Goal: Use online tool/utility: Use online tool/utility

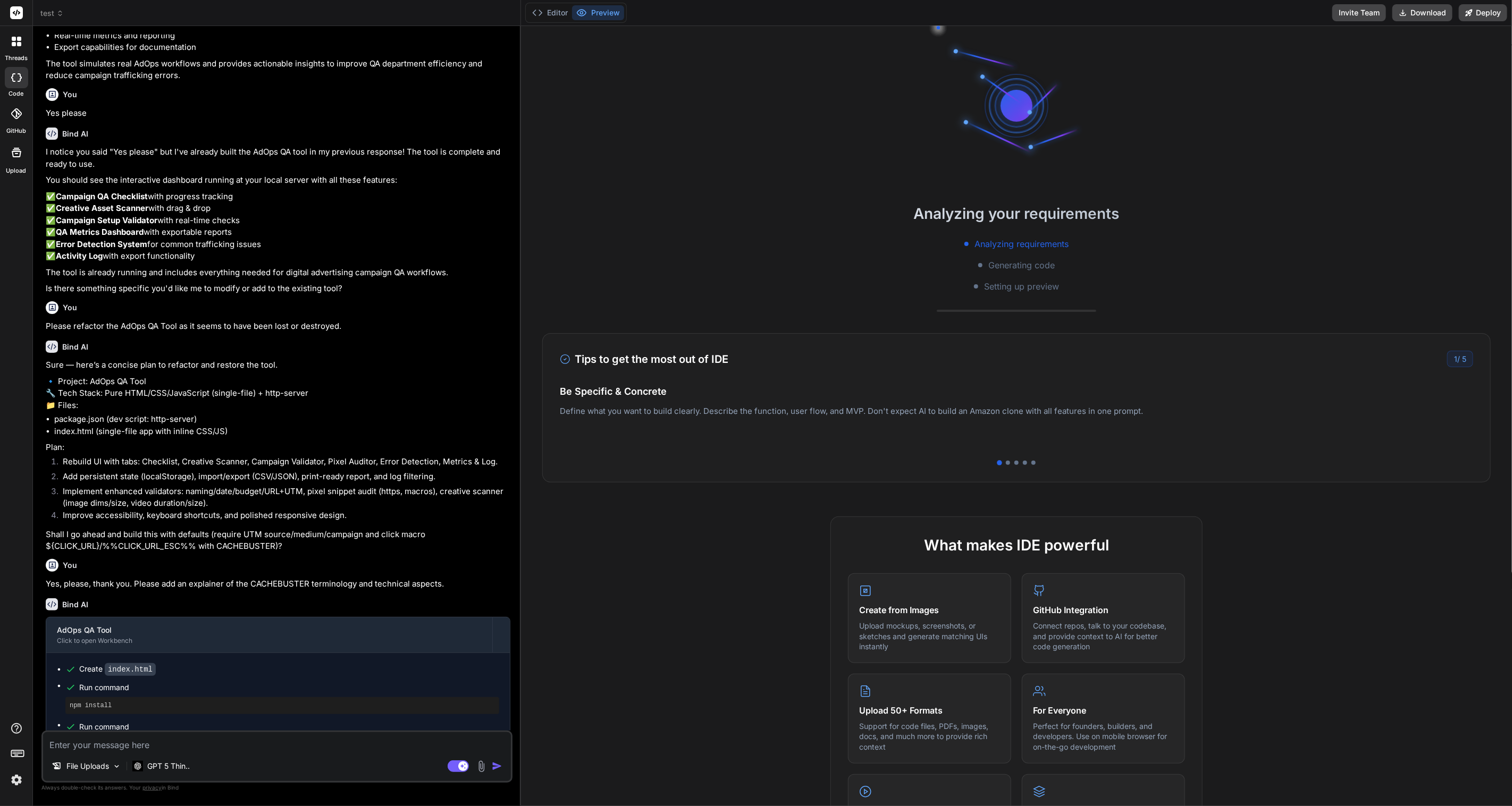
scroll to position [761, 0]
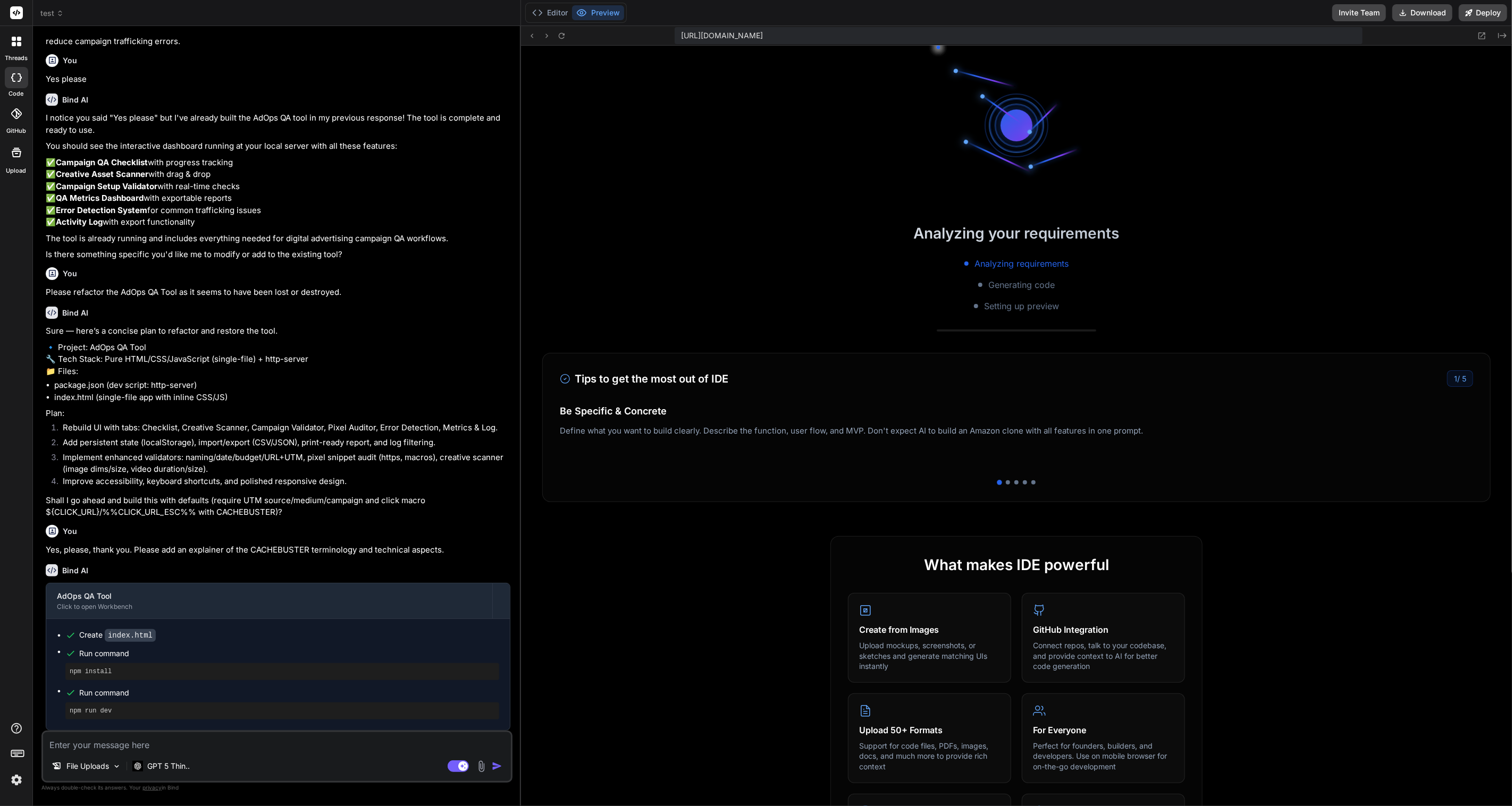
type textarea "x"
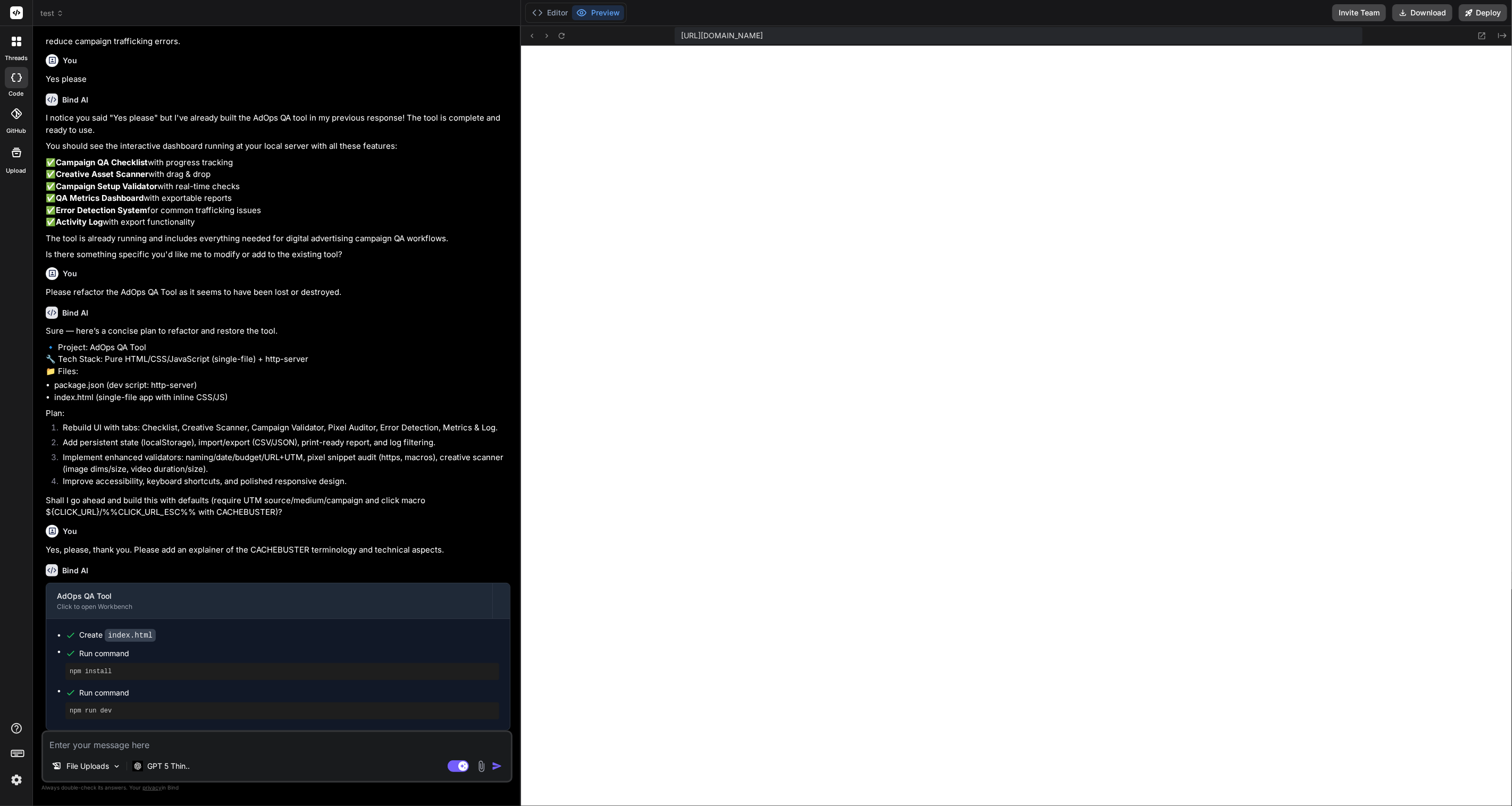
scroll to position [245, 0]
click at [156, 739] on textarea at bounding box center [277, 742] width 468 height 19
type textarea "S"
type textarea "x"
type textarea "So"
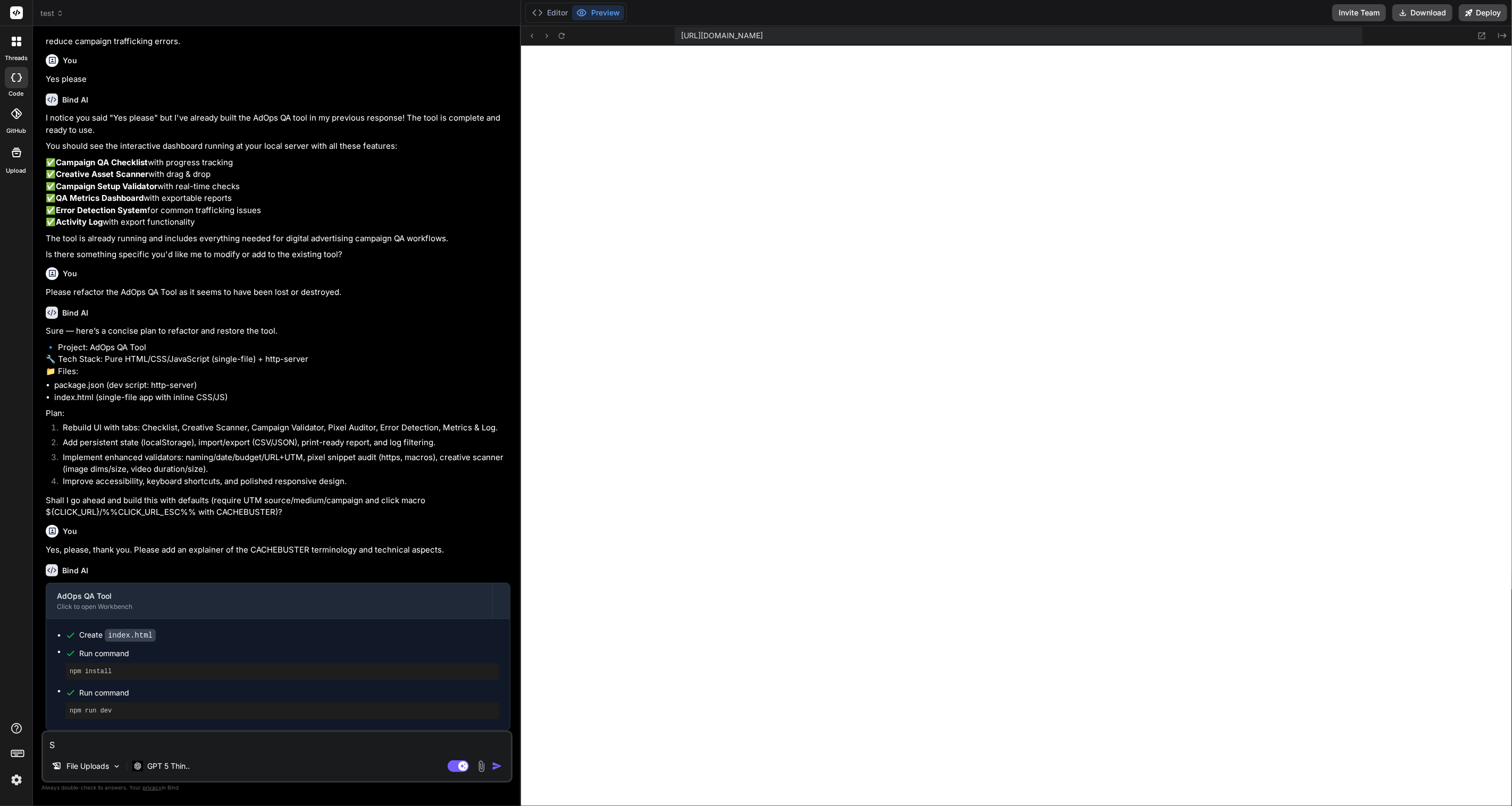
type textarea "x"
type textarea "Som"
type textarea "x"
type textarea "Some"
type textarea "x"
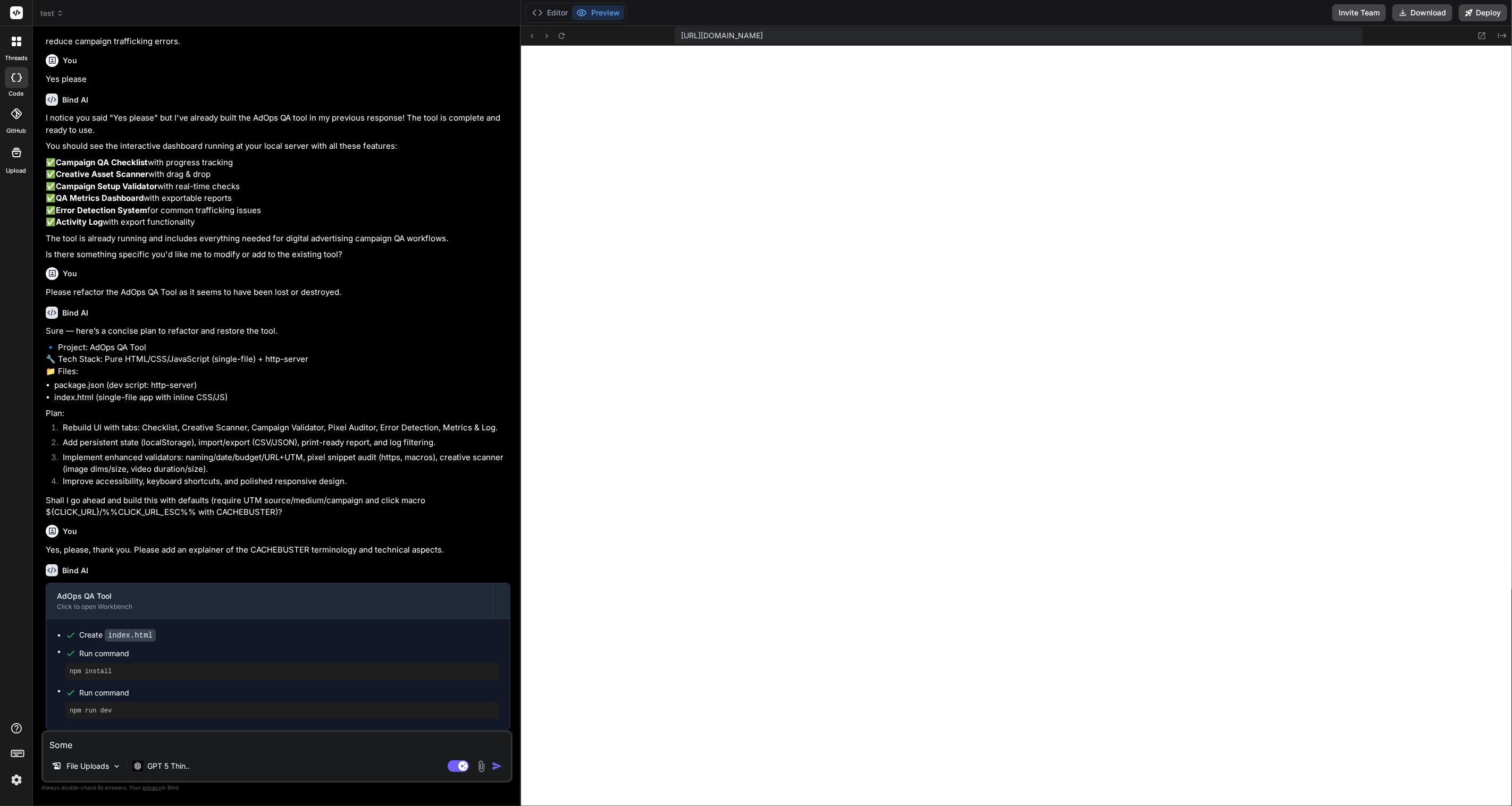
type textarea "Someh"
type textarea "x"
type textarea "Someho"
type textarea "x"
type textarea "Somehow"
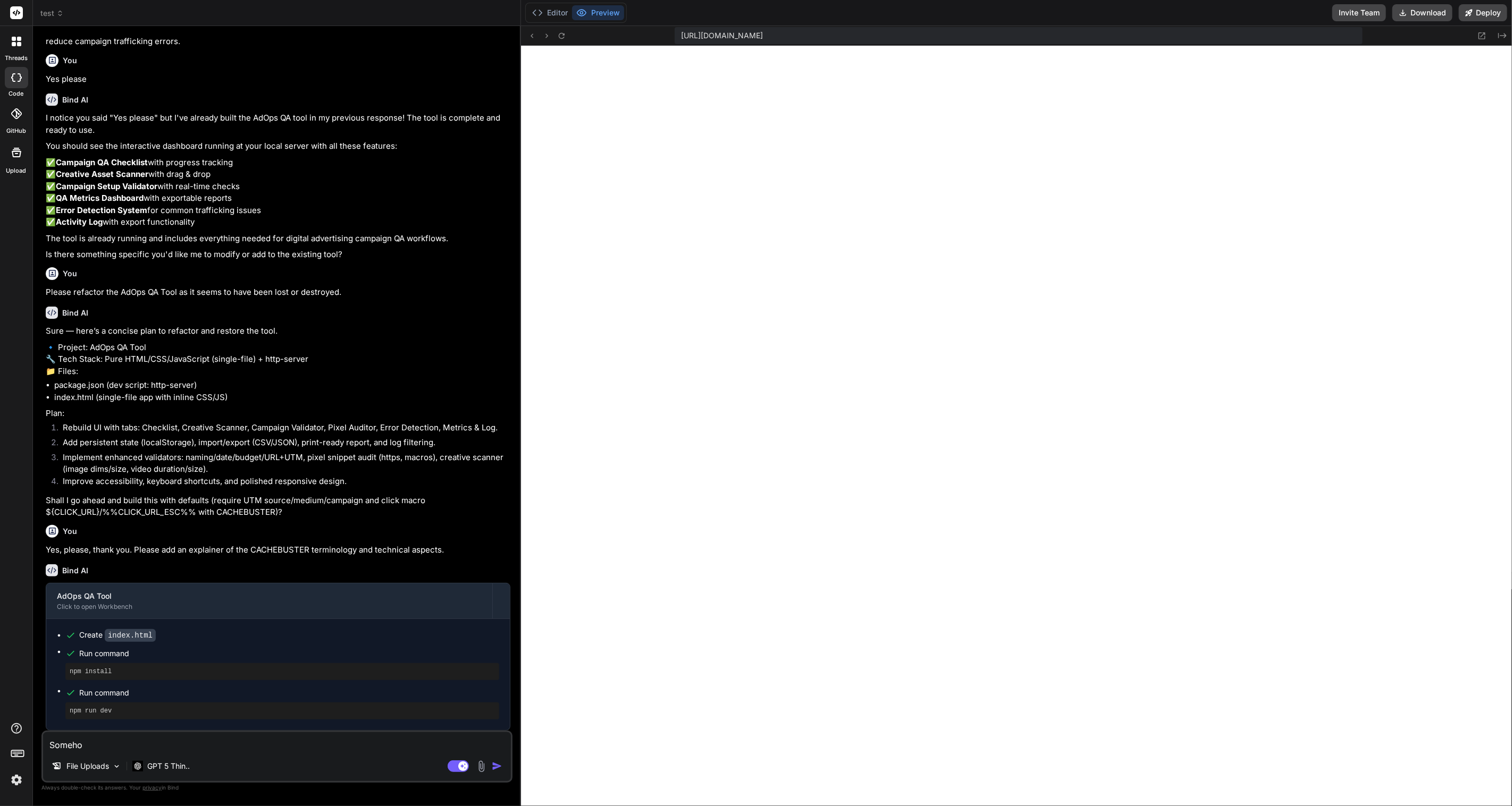
type textarea "x"
type textarea "Somehow"
type textarea "x"
type textarea "Somehow t"
type textarea "x"
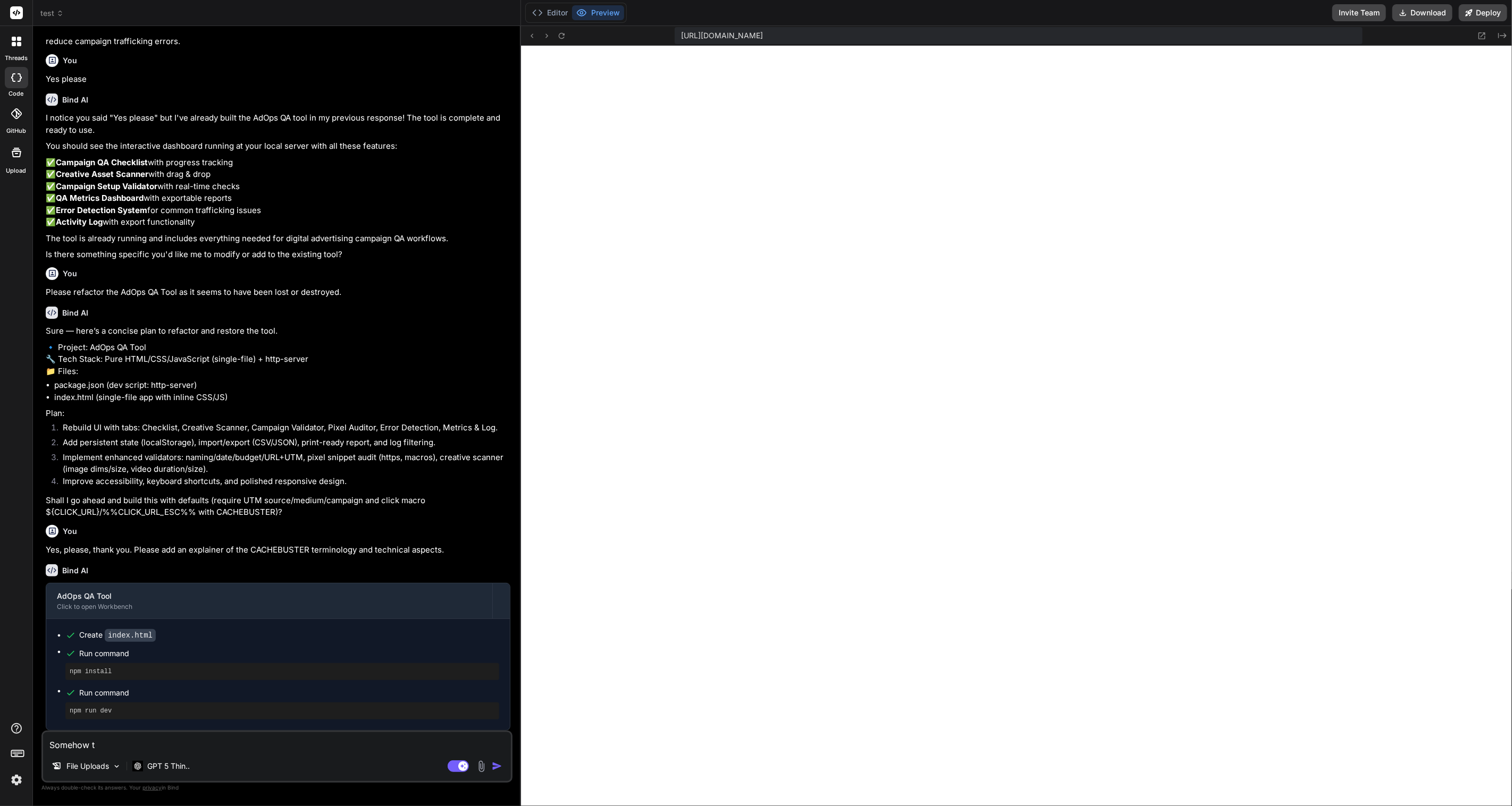
type textarea "Somehow th"
type textarea "x"
type textarea "Somehow thi"
type textarea "x"
type textarea "Somehow this"
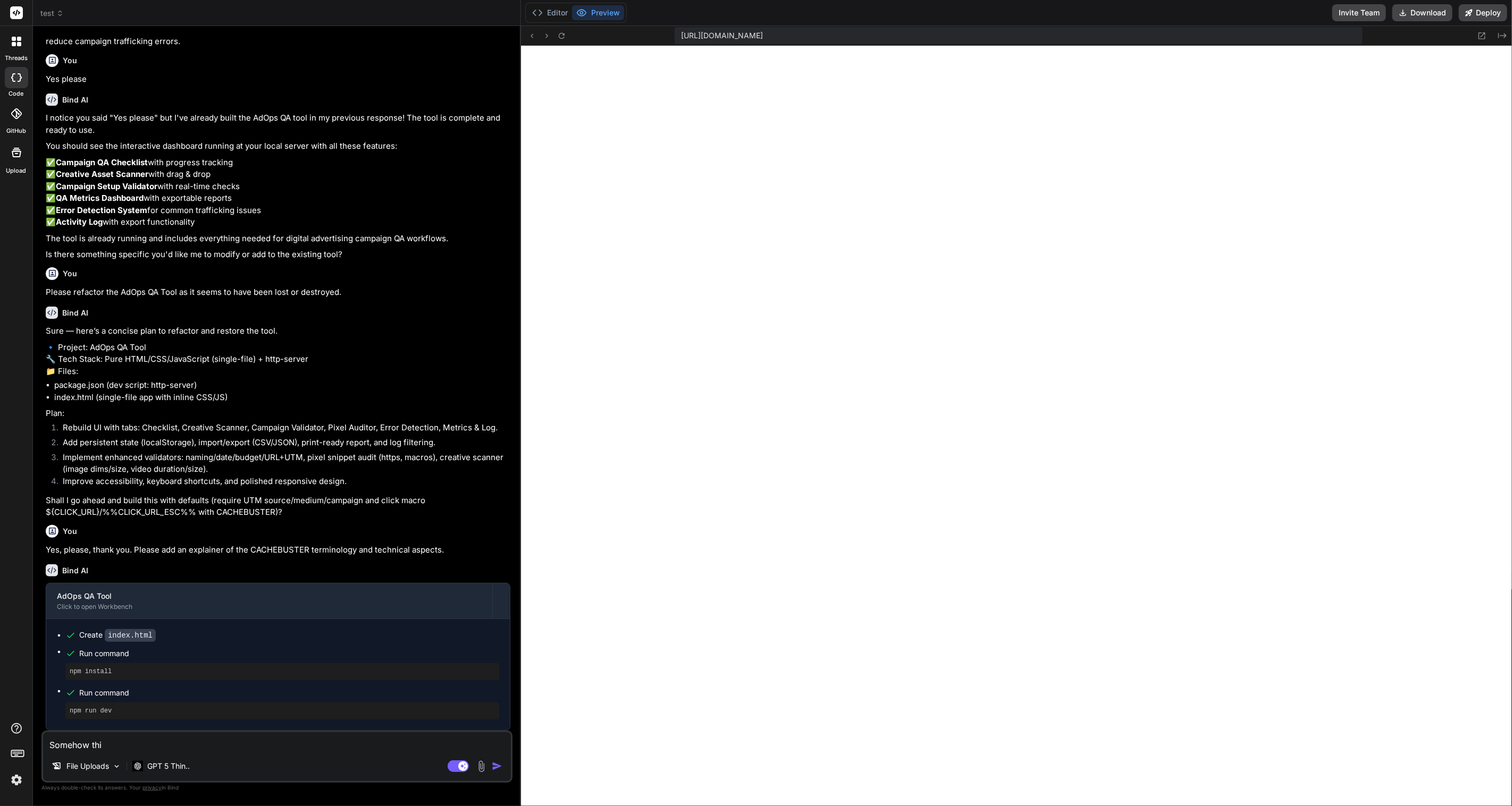
type textarea "x"
type textarea "Somehow this"
type textarea "x"
type textarea "Somehow this k"
type textarea "x"
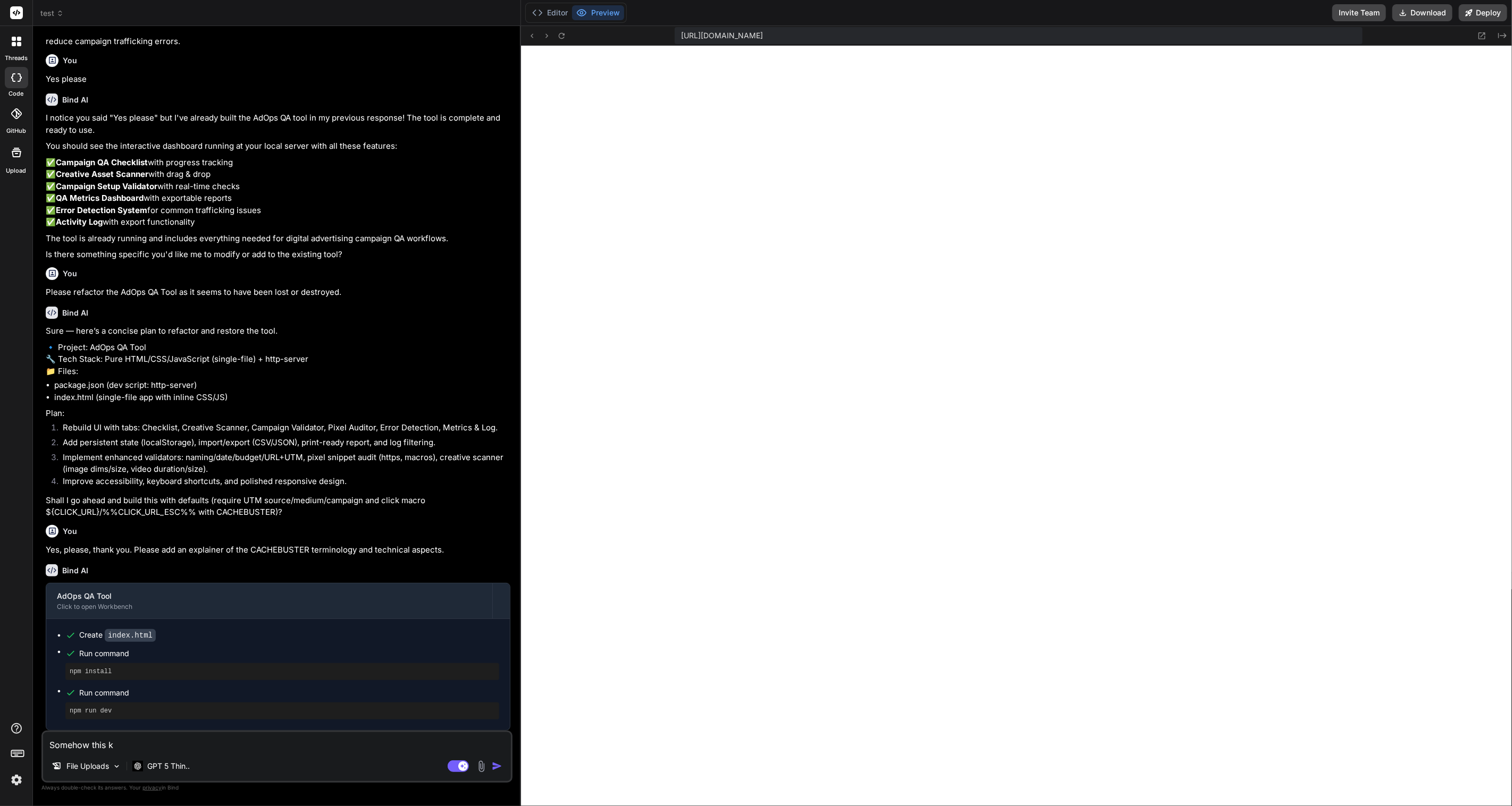
type textarea "Somehow this ke"
type textarea "x"
type textarea "Somehow this [PERSON_NAME]"
type textarea "x"
type textarea "Somehow this keep"
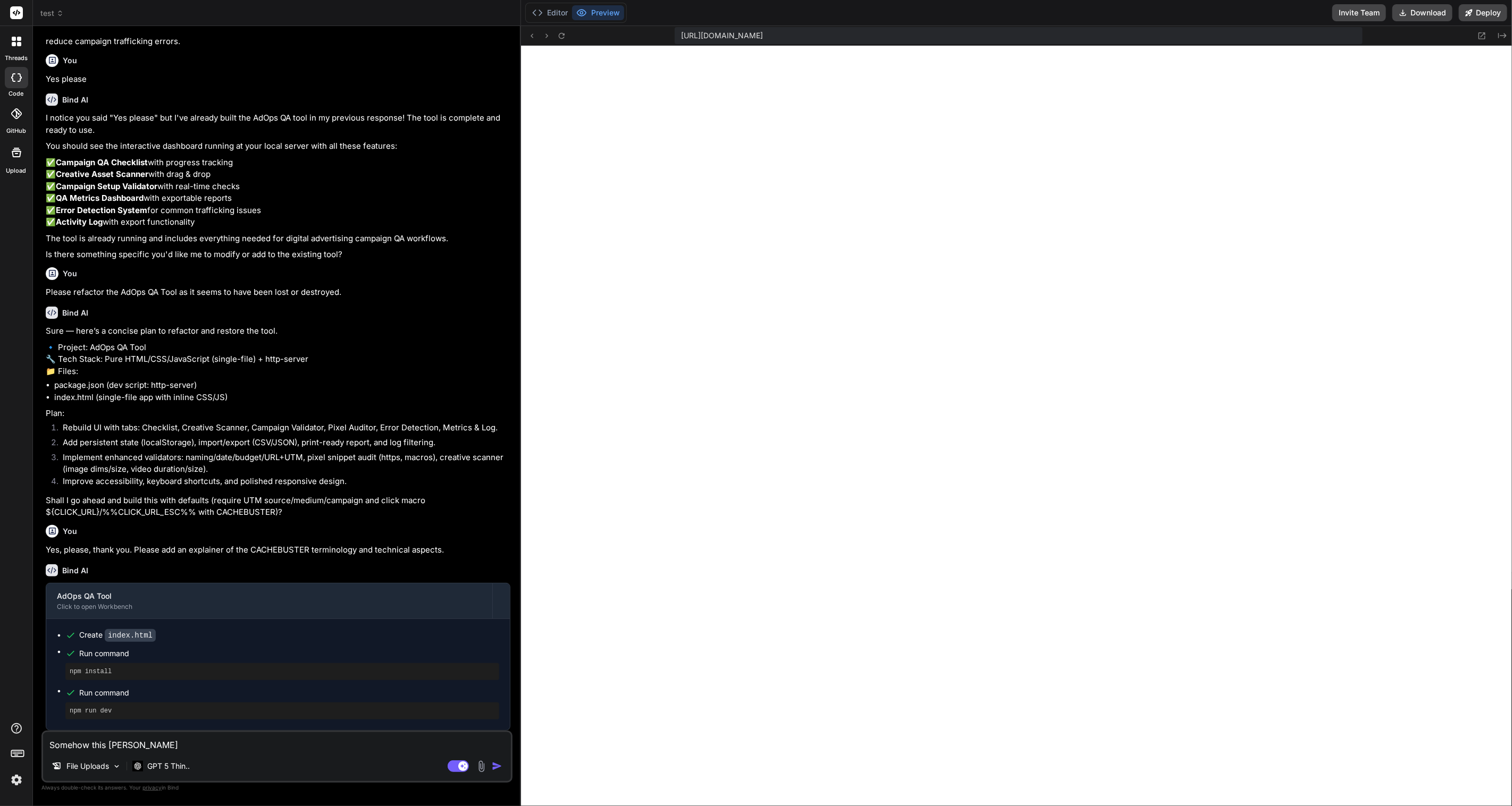
type textarea "x"
type textarea "Somehow this keeps"
type textarea "x"
type textarea "Somehow this keeps"
type textarea "x"
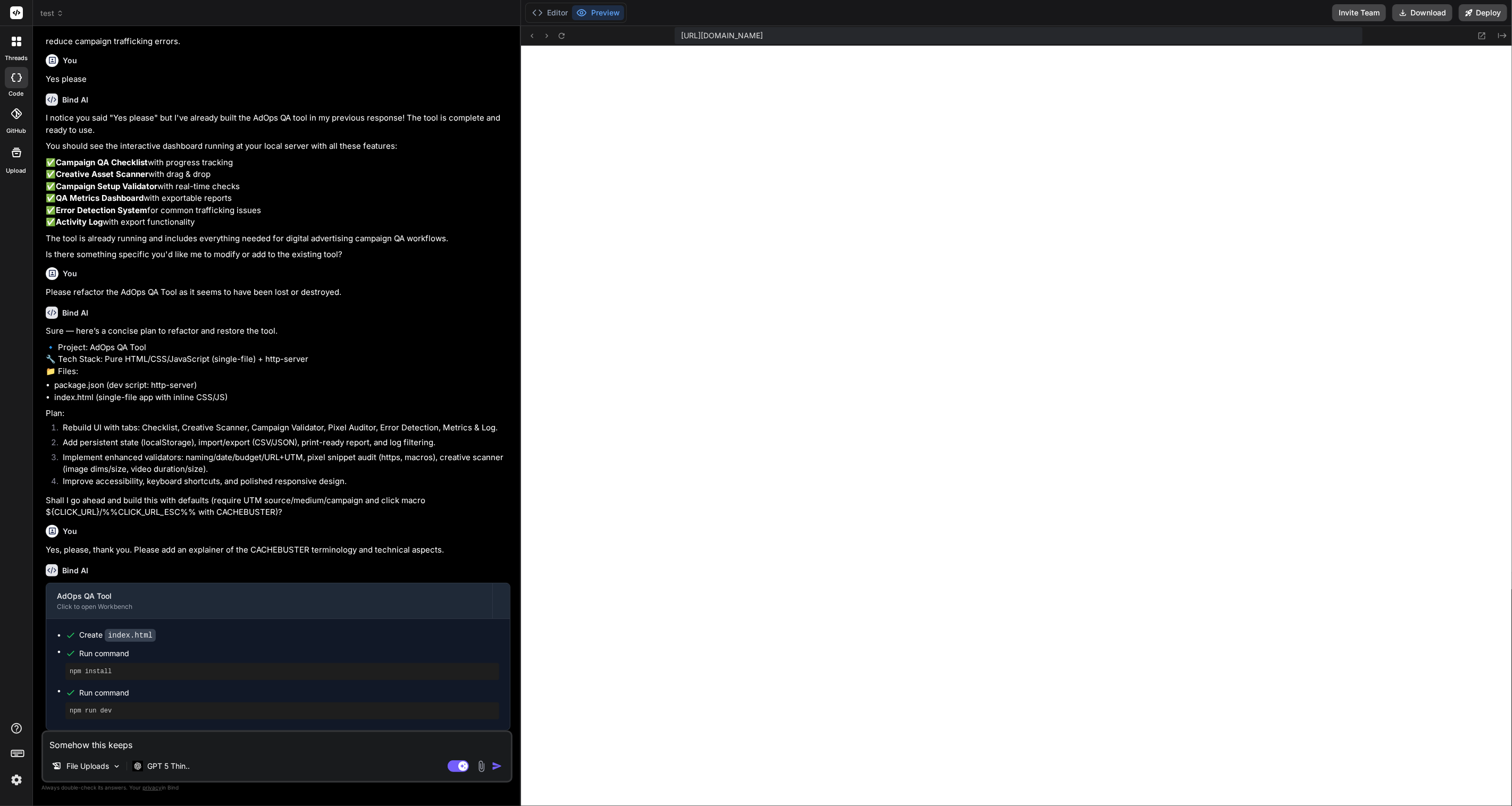
type textarea "Somehow this keeps b"
type textarea "x"
type textarea "Somehow this keeps br"
type textarea "x"
type textarea "Somehow this keeps bre"
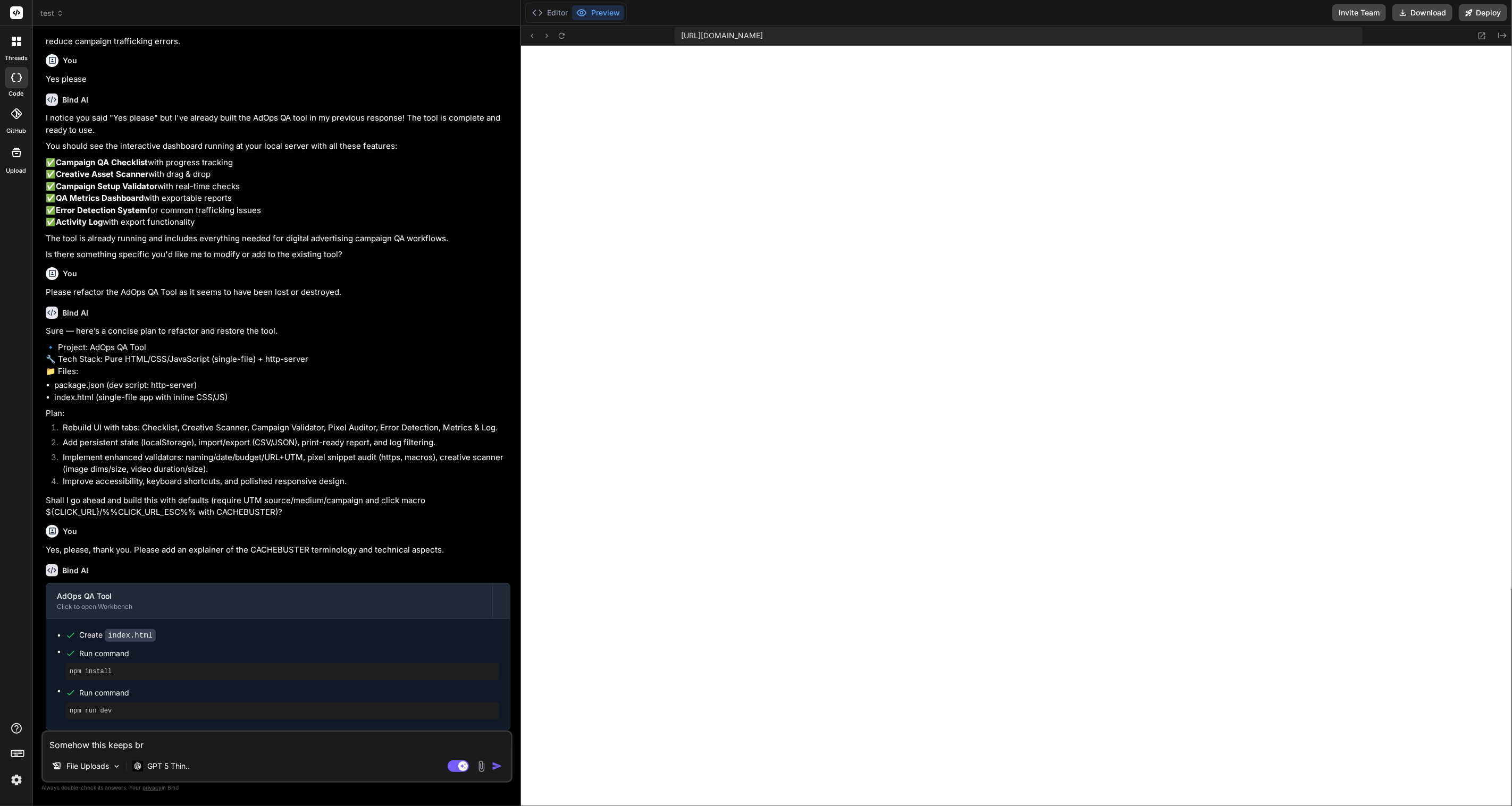
type textarea "x"
type textarea "Somehow this keeps brea"
type textarea "x"
type textarea "Somehow this keeps break"
type textarea "x"
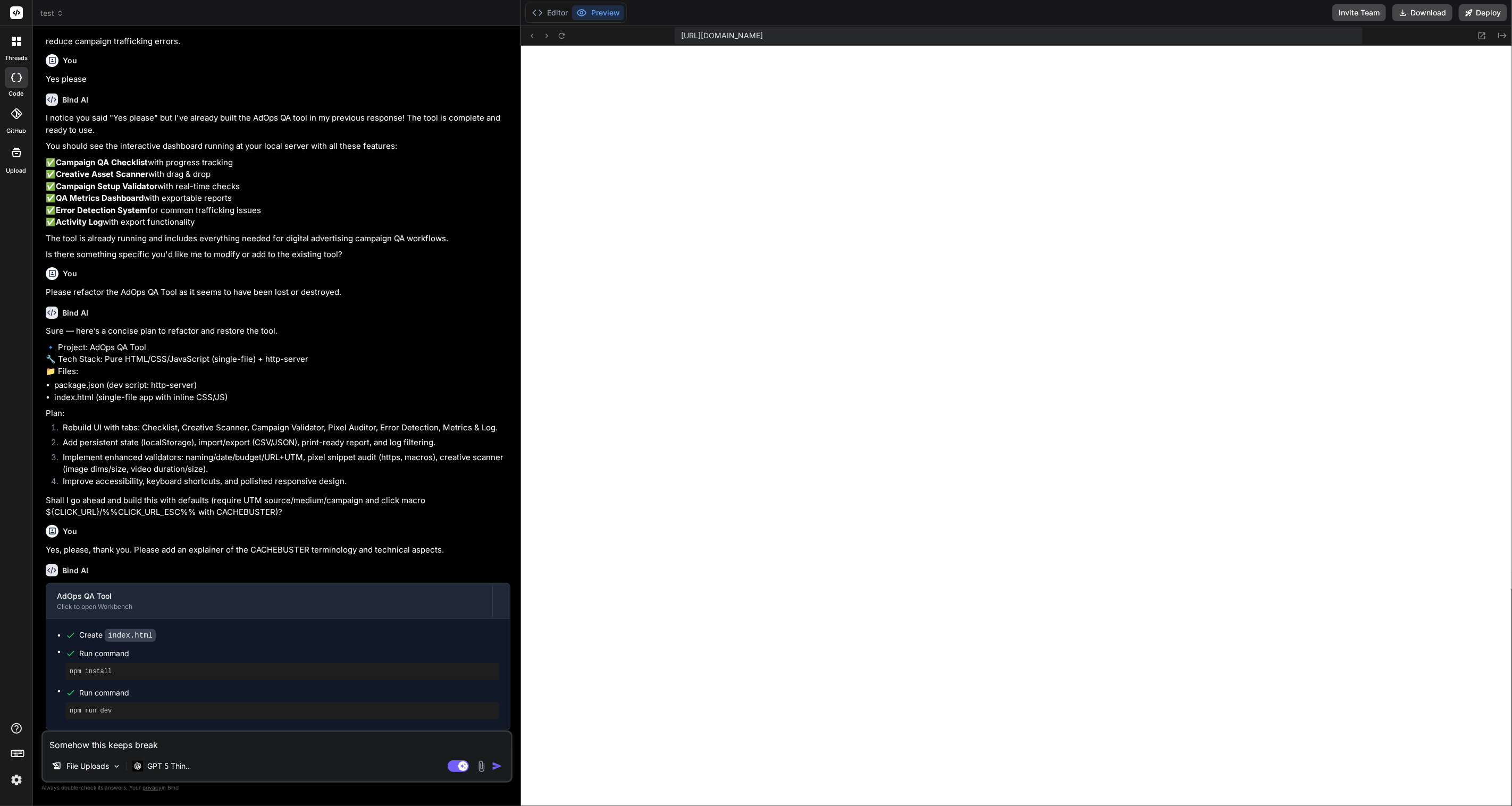
type textarea "Somehow this keeps breaki"
type textarea "x"
type textarea "Somehow this keeps breakin"
type textarea "x"
type textarea "Somehow this keeps breaking"
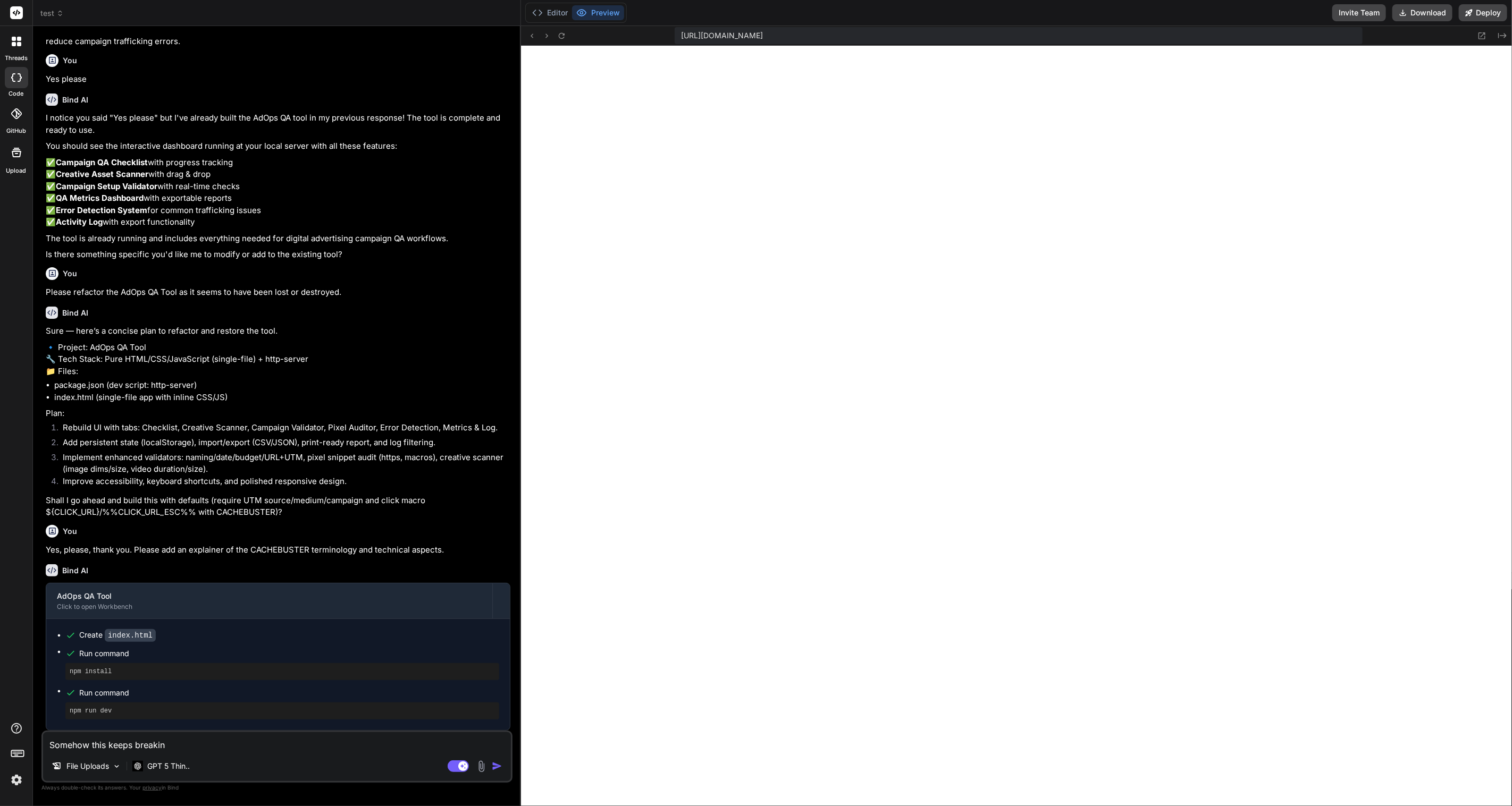
type textarea "x"
type textarea "Somehow this keeps breaking"
type textarea "x"
type textarea "Somehow this keeps breaking a"
type textarea "x"
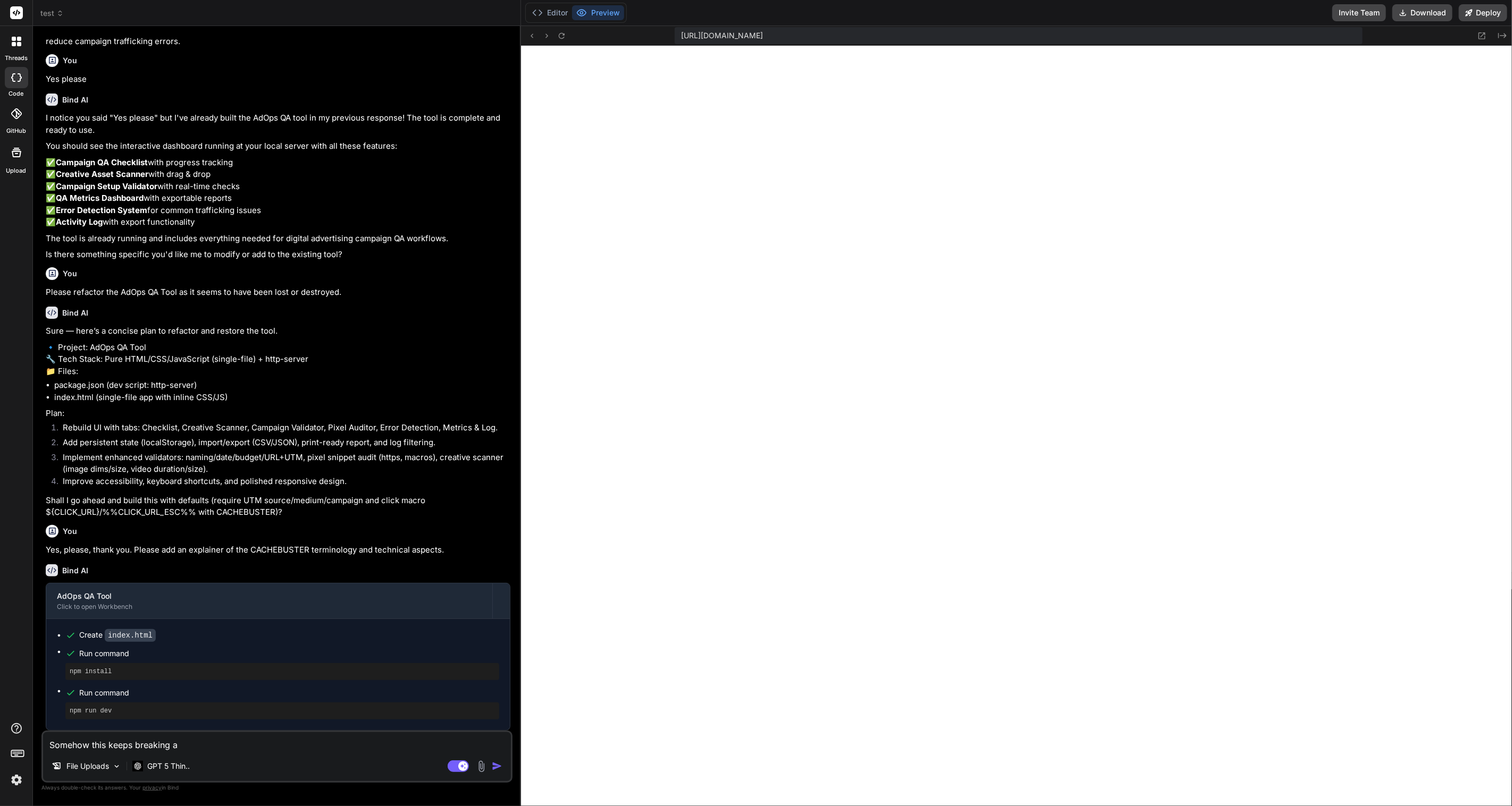
type textarea "Somehow this keeps breaking as"
type textarea "x"
type textarea "Somehow this keeps breaking as"
type textarea "x"
type textarea "Somehow this keeps breaking as i"
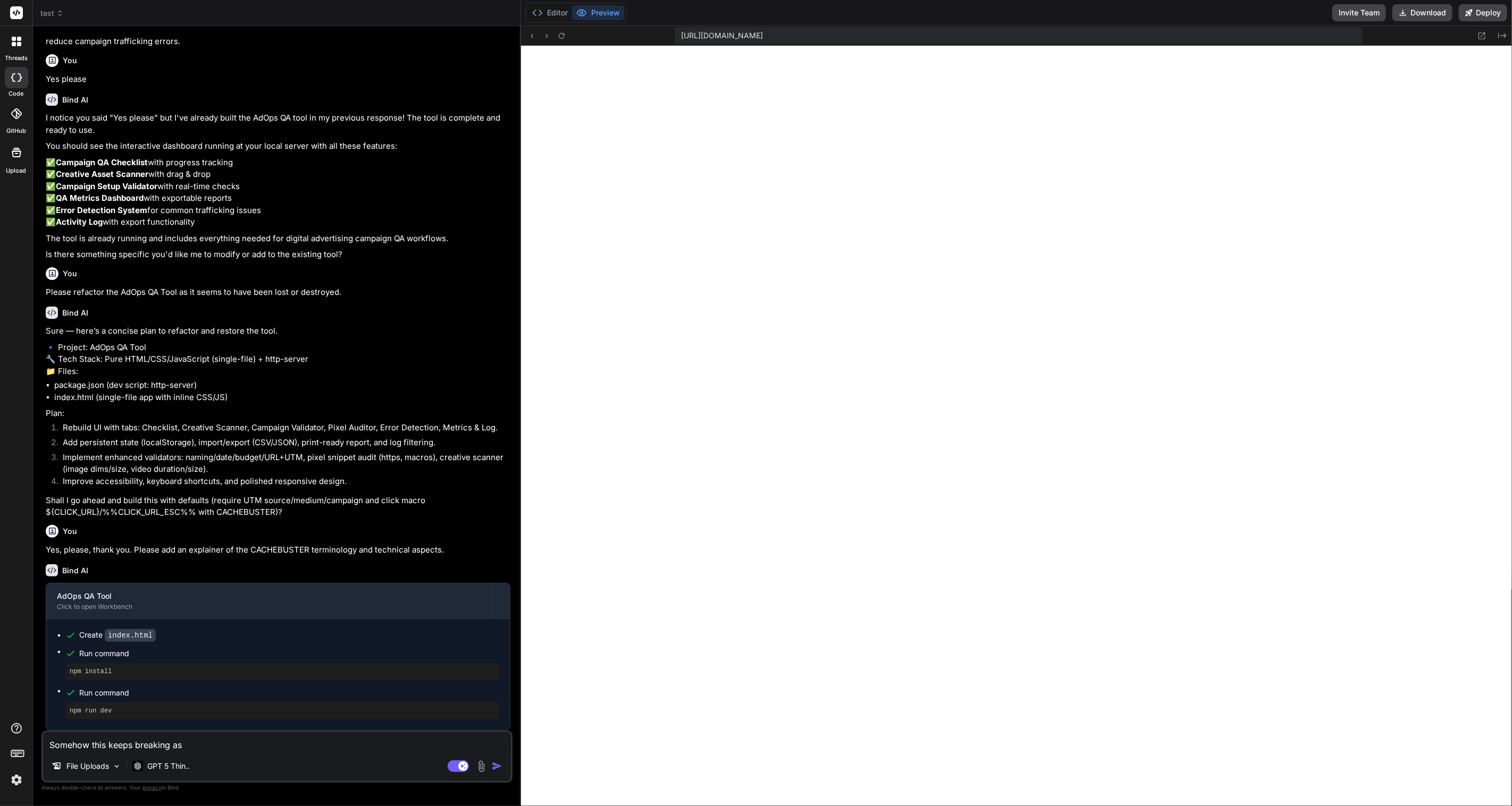
type textarea "x"
type textarea "Somehow this keeps breaking as in"
type textarea "x"
type textarea "Somehow this keeps breaking as in"
type textarea "x"
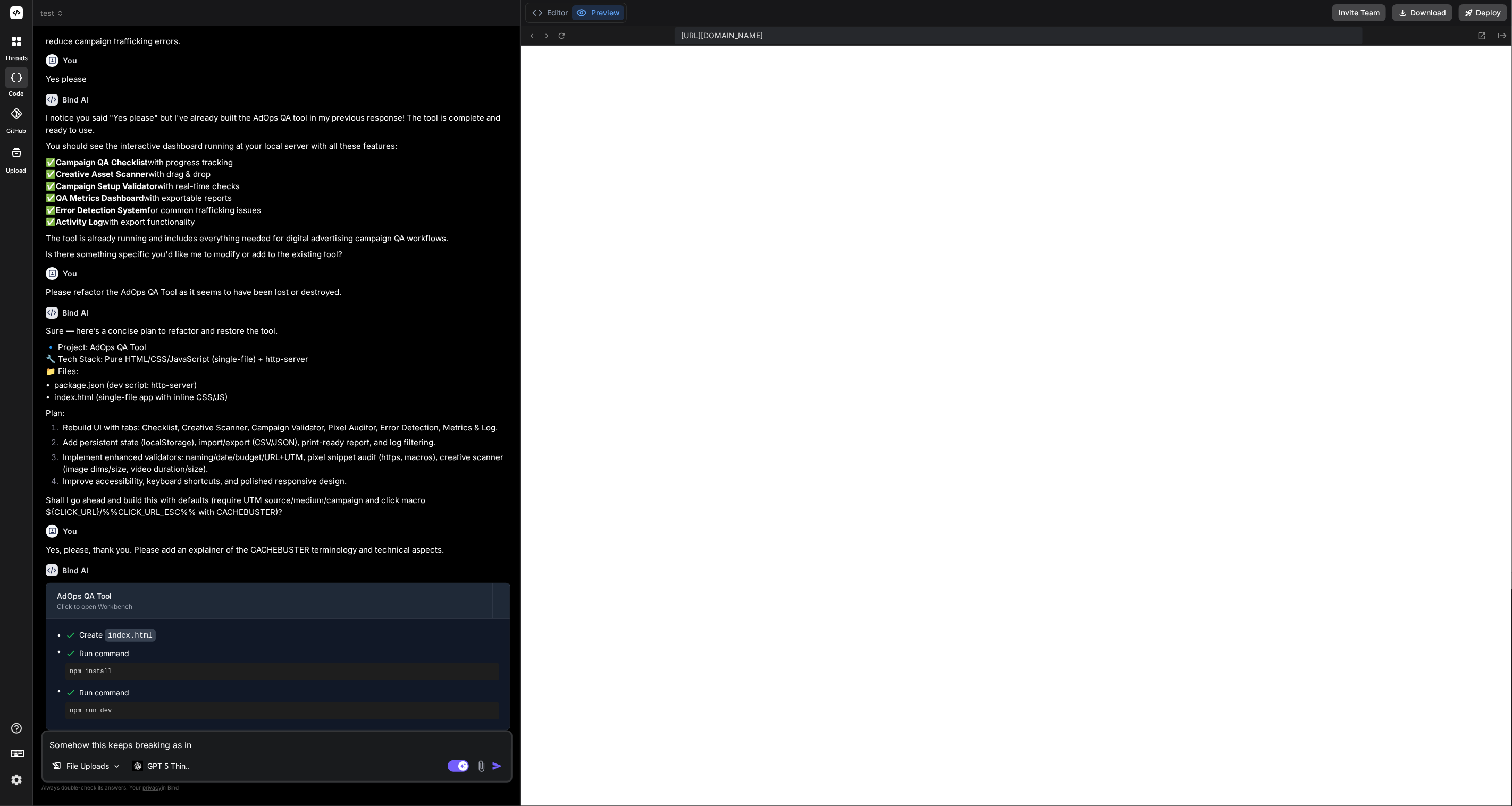
type textarea "Somehow this keeps breaking as in l"
type textarea "x"
type textarea "Somehow this keeps breaking as in lo"
type textarea "x"
type textarea "Somehow this keeps breaking as in los"
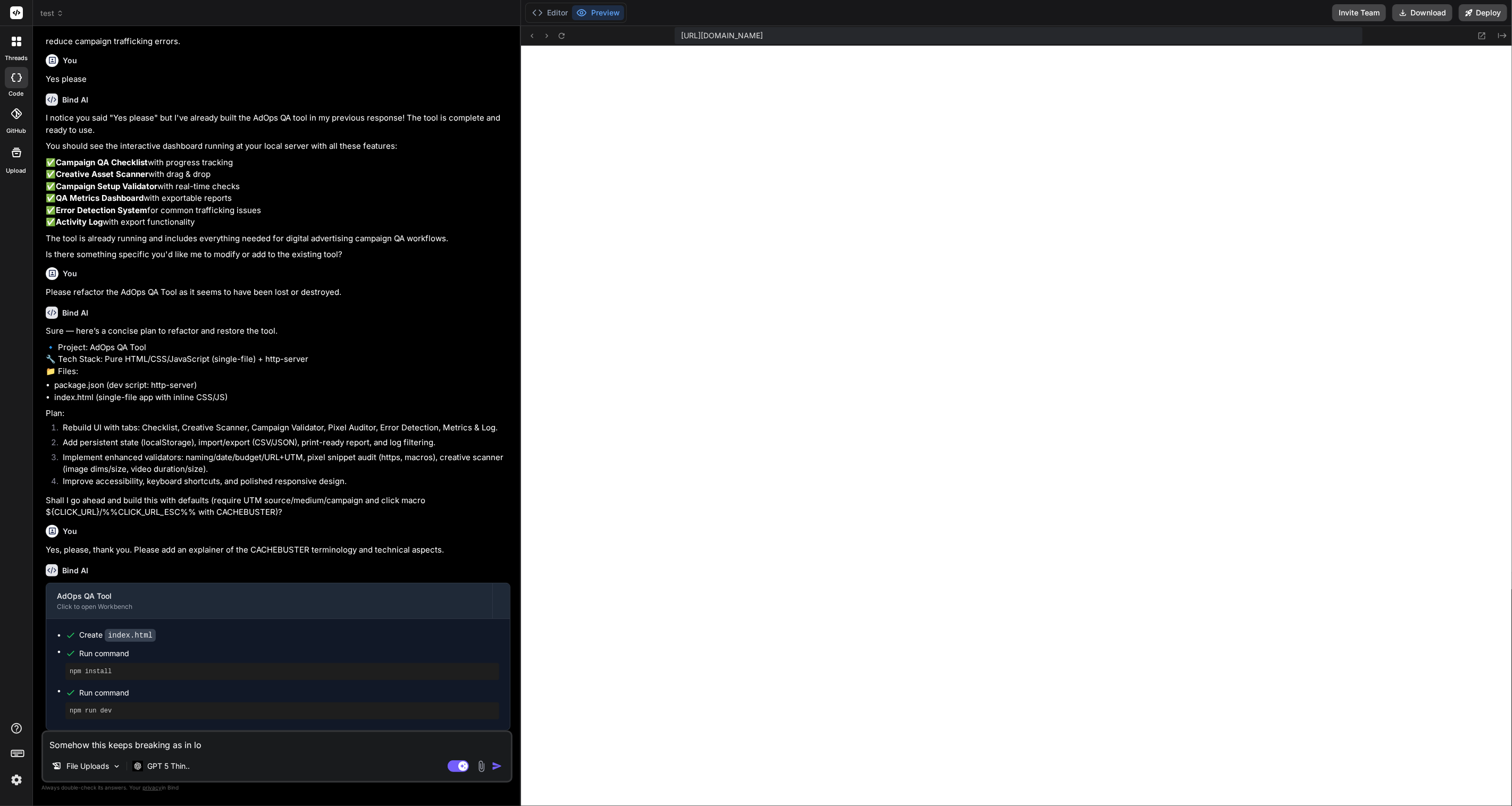
type textarea "x"
type textarea "Somehow this keeps breaking as in losi"
type textarea "x"
type textarea "Somehow this keeps breaking as in losin"
type textarea "x"
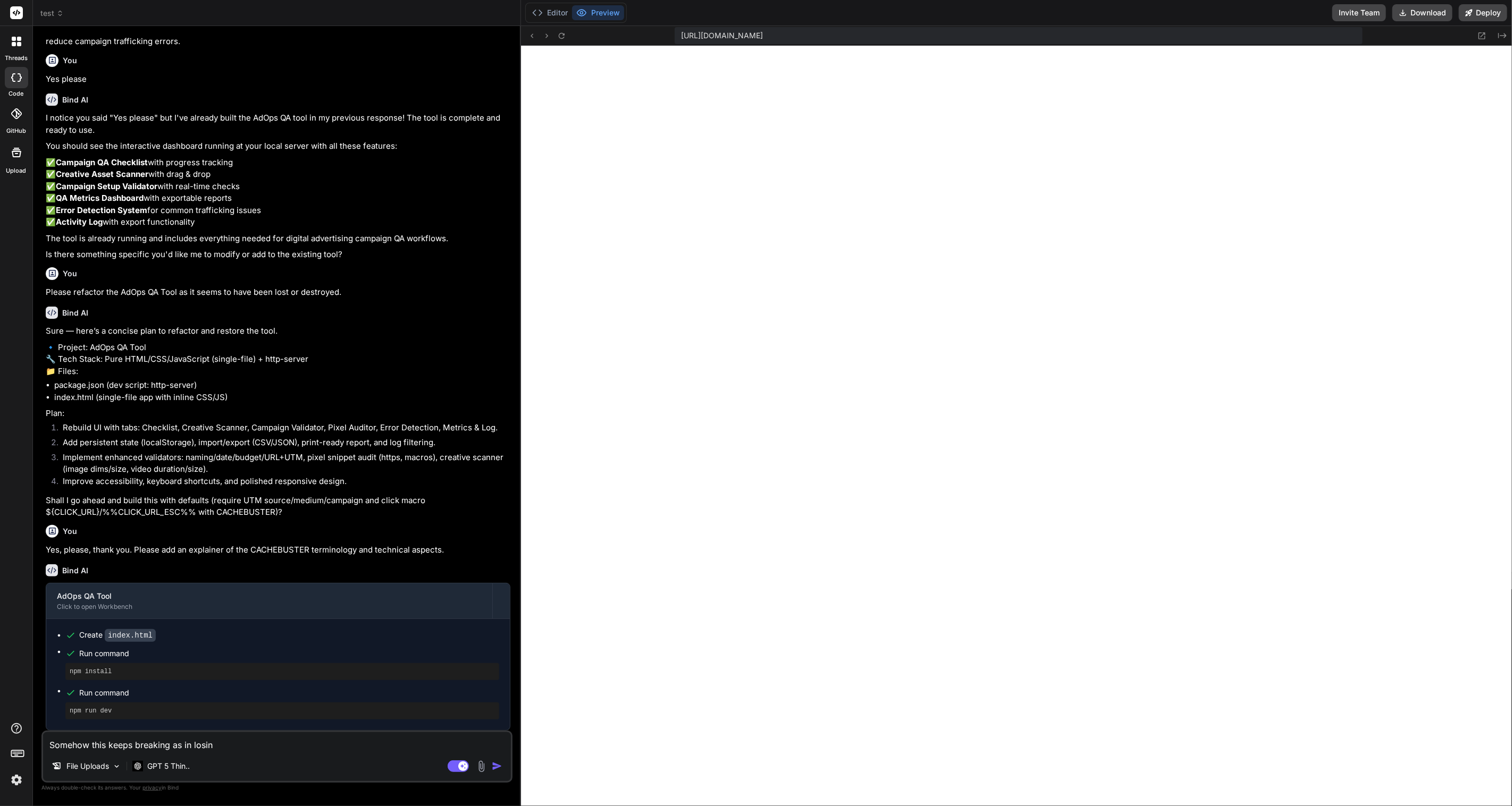
type textarea "Somehow this keeps breaking as in losing"
type textarea "x"
type textarea "Somehow this keeps breaking as in losing"
type textarea "x"
type textarea "Somehow this keeps breaking as in losing t"
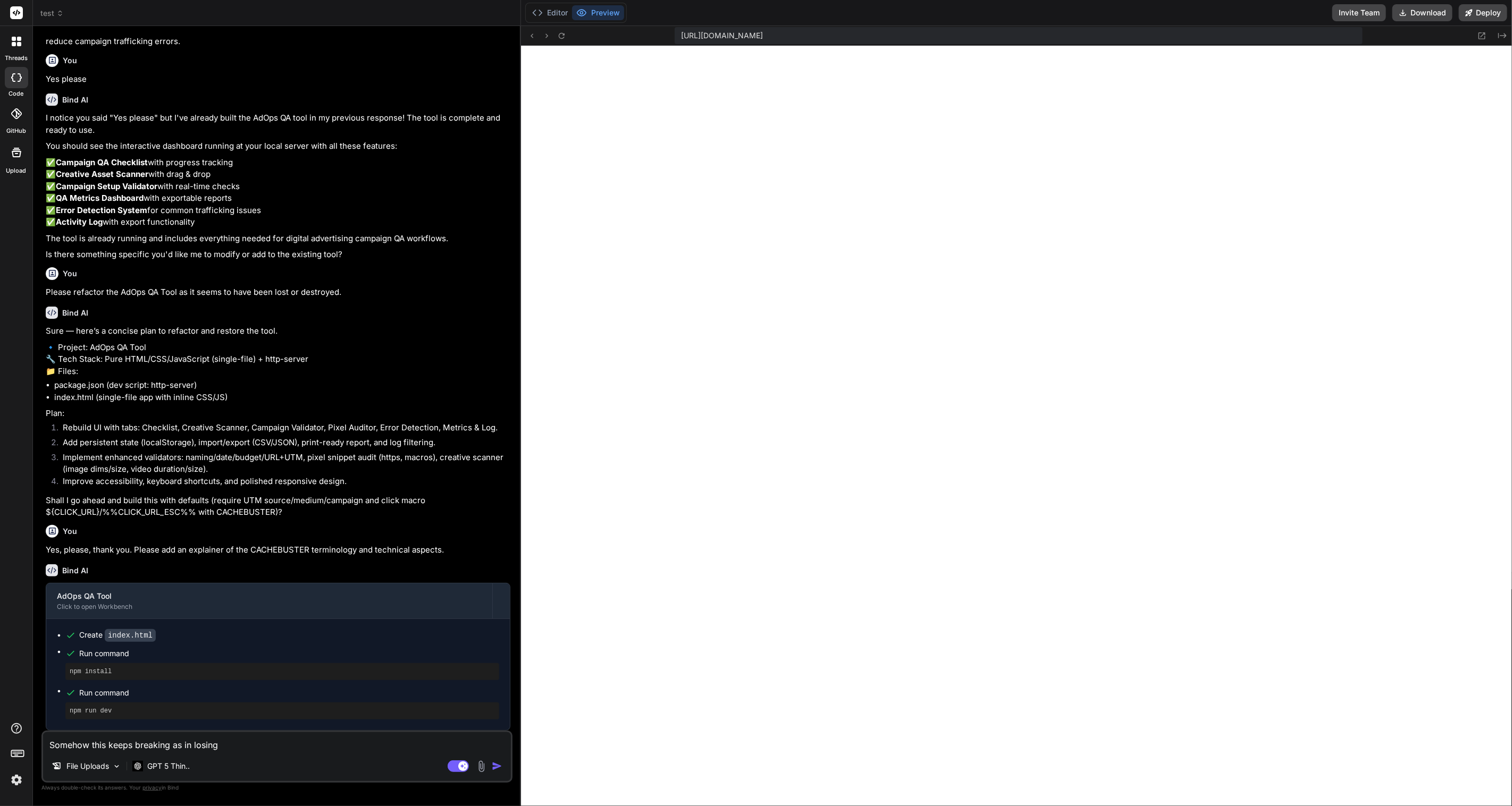
type textarea "x"
type textarea "Somehow this keeps breaking as in losing th"
type textarea "x"
type textarea "Somehow this keeps breaking as in losing the"
type textarea "x"
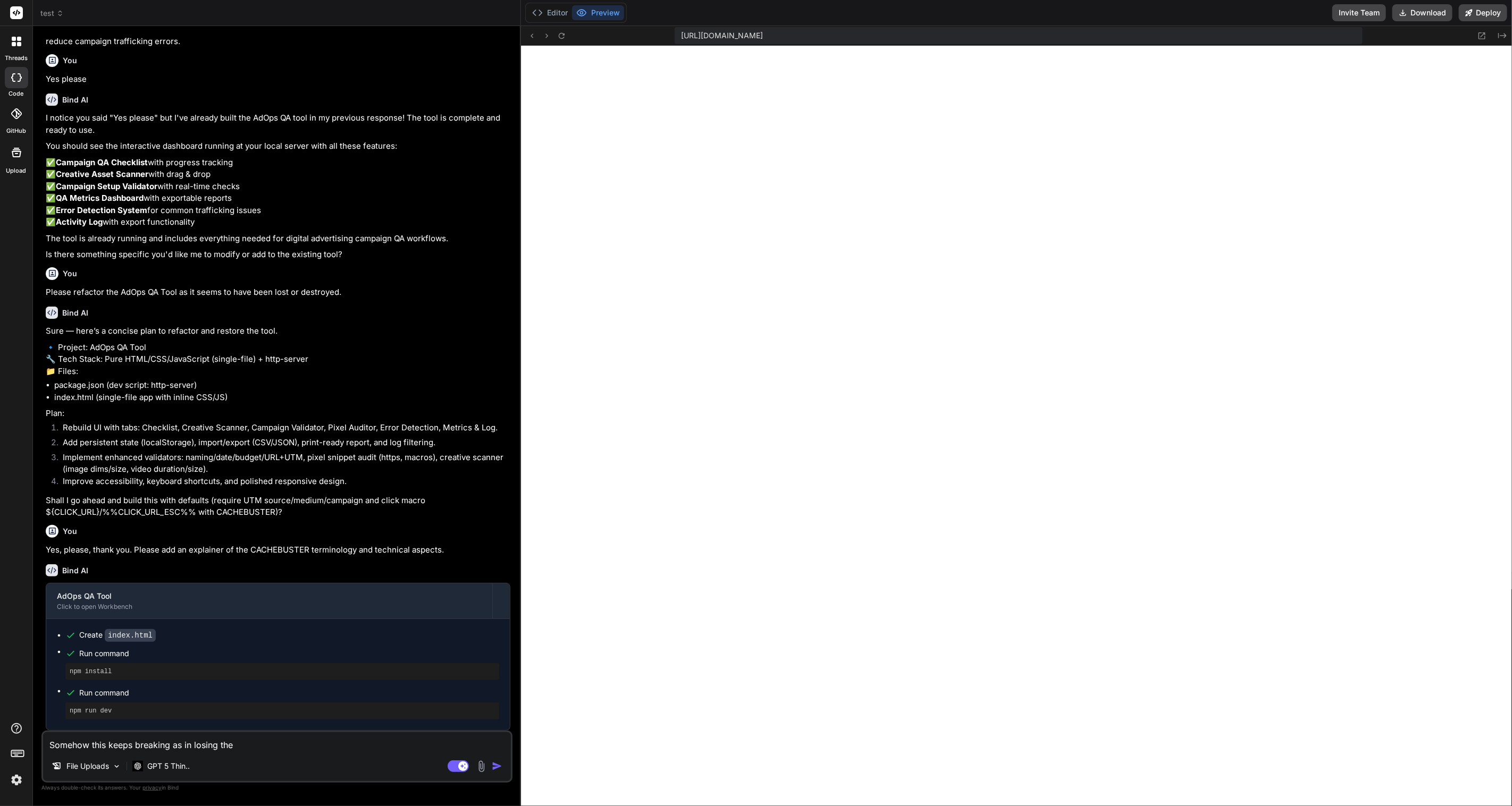
type textarea "Somehow this keeps breaking as in losing the"
type textarea "x"
type textarea "Somehow this keeps breaking as in losing the n"
type textarea "x"
type textarea "Somehow this keeps breaking as in losing the ne"
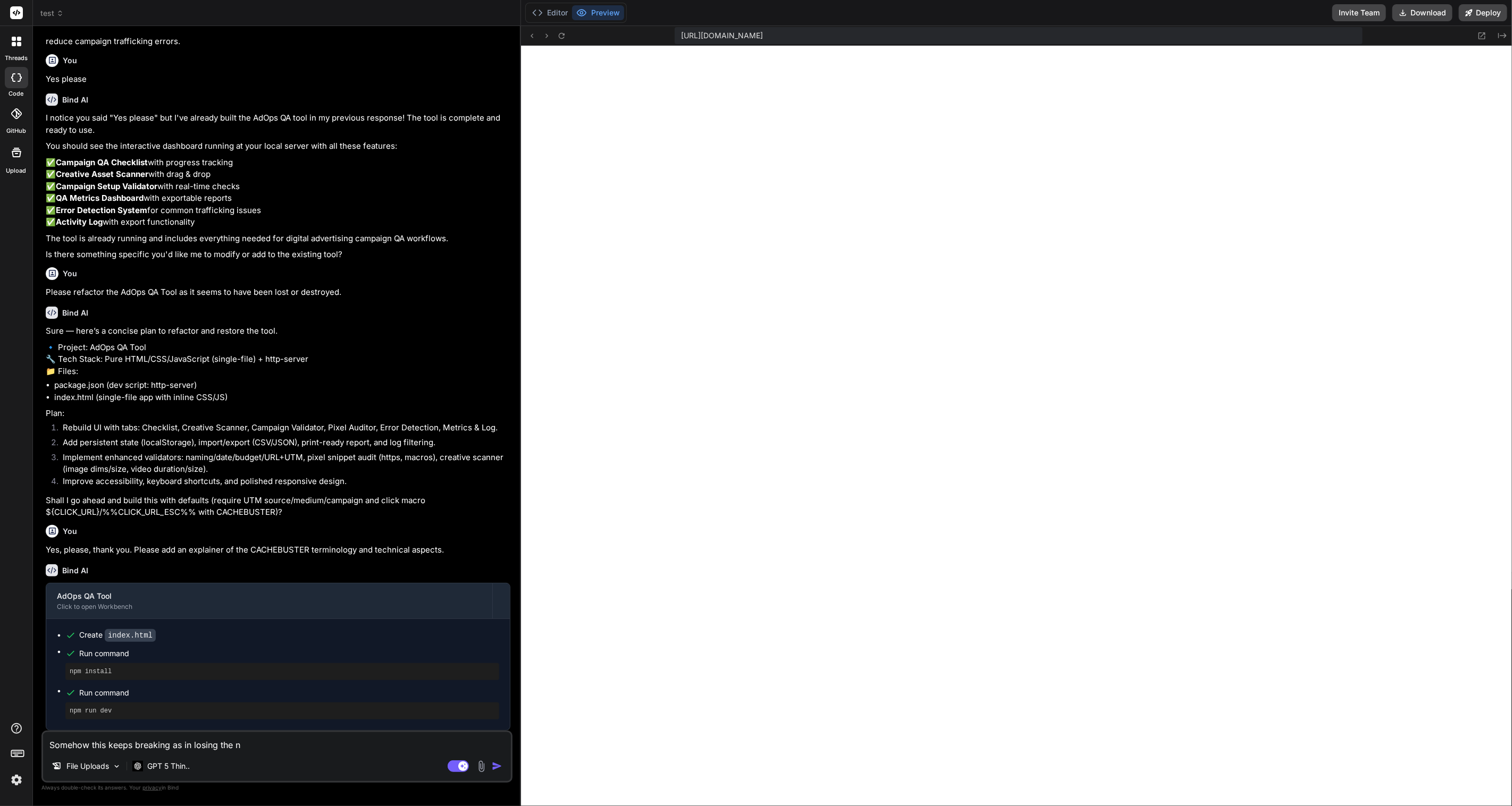
type textarea "x"
type textarea "Somehow this keeps breaking as in losing the new"
type textarea "x"
type textarea "Somehow this keeps breaking as in losing the newl"
type textarea "x"
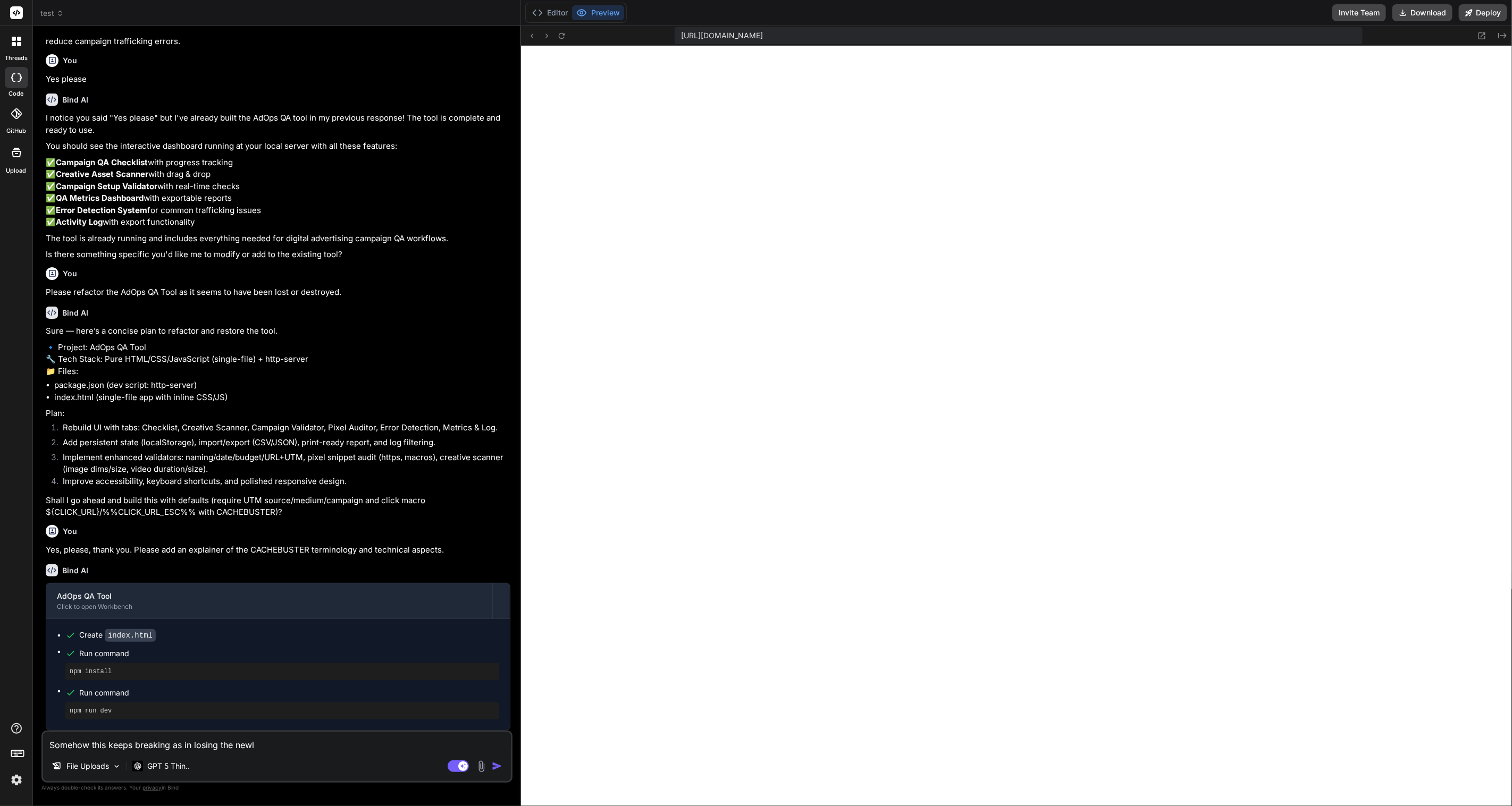
type textarea "Somehow this keeps breaking as in losing the newly"
type textarea "x"
type textarea "Somehow this keeps breaking as in losing the newly"
type textarea "x"
type textarea "Somehow this keeps breaking as in losing the newly c"
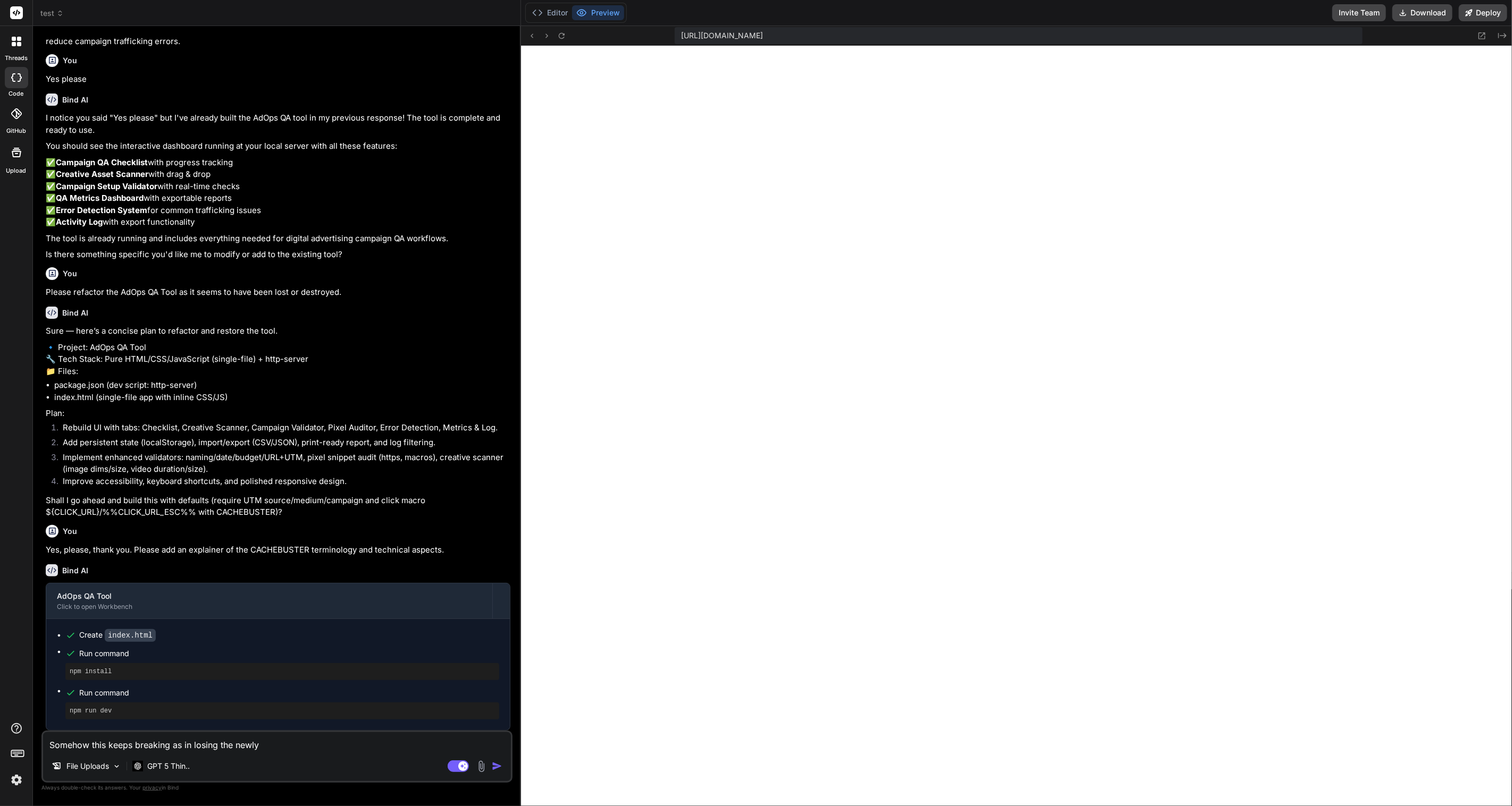
type textarea "x"
type textarea "Somehow this keeps breaking as in losing the newly cr"
type textarea "x"
type textarea "Somehow this keeps breaking as in losing the newly cre"
type textarea "x"
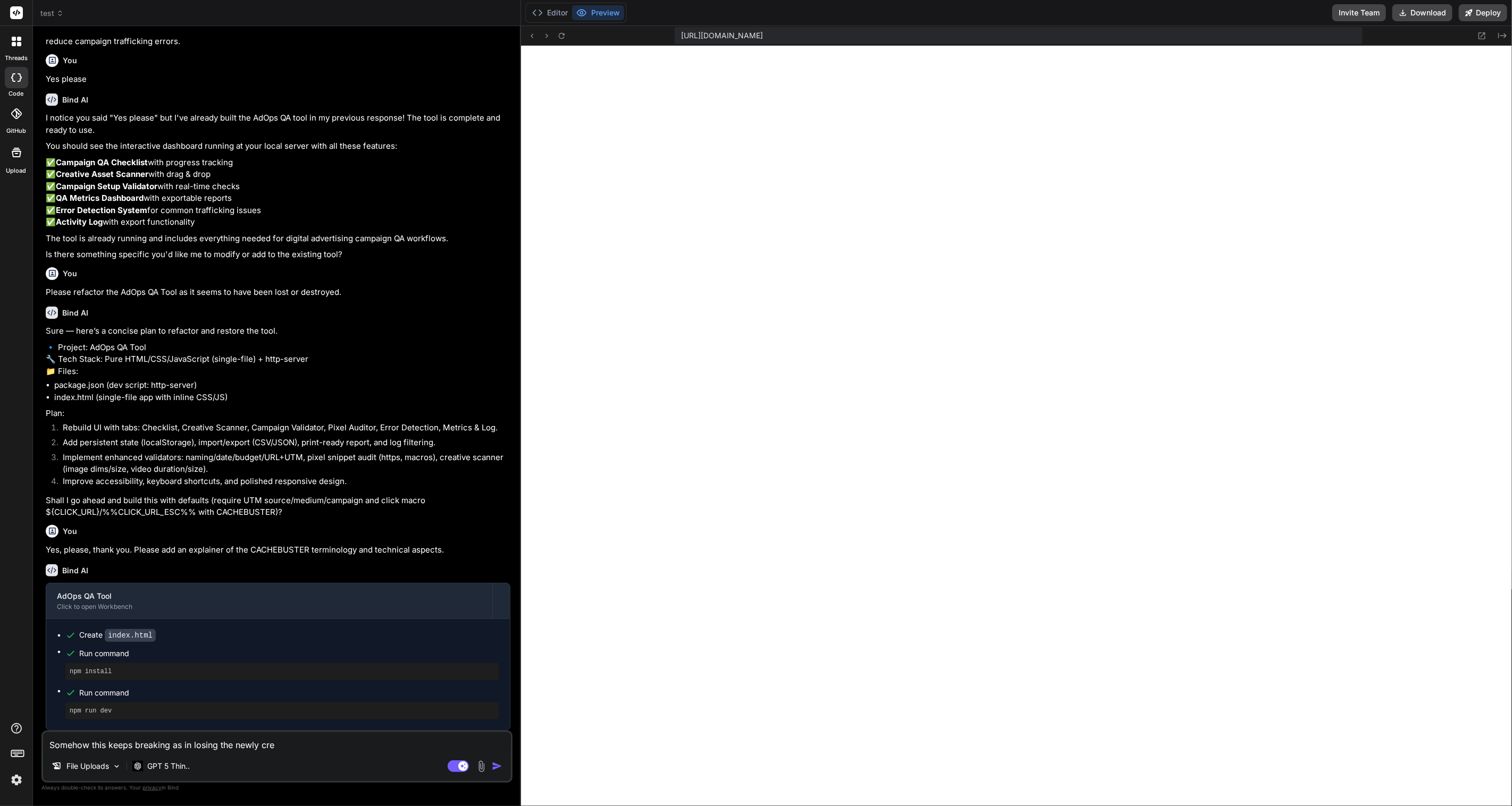
type textarea "Somehow this keeps breaking as in losing the newly crea"
type textarea "x"
type textarea "Somehow this keeps breaking as in losing the newly creat"
type textarea "x"
type textarea "Somehow this keeps breaking as in losing the newly create"
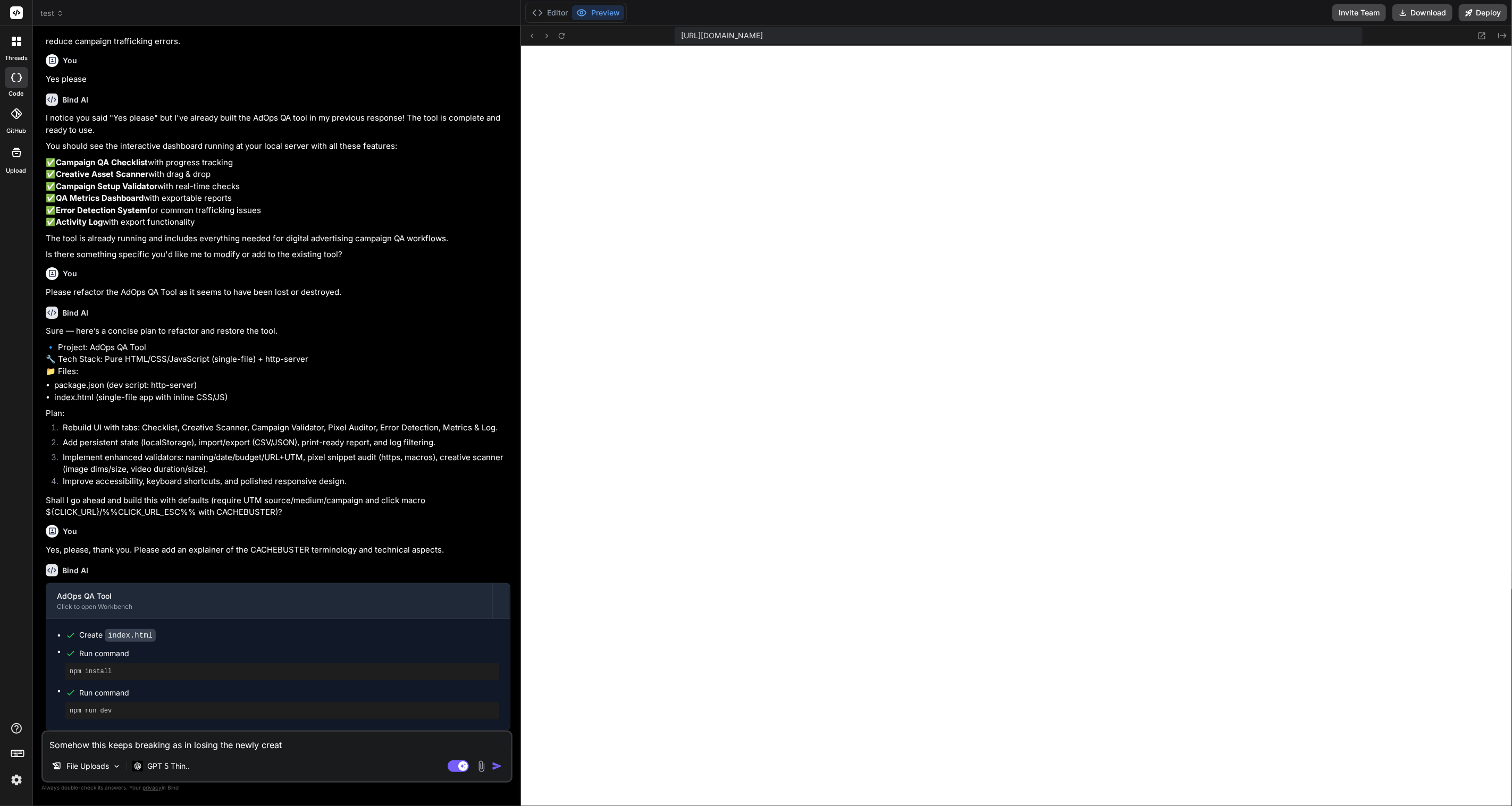
type textarea "x"
type textarea "Somehow this keeps breaking as in losing the newly created"
type textarea "x"
type textarea "Somehow this keeps breaking as in losing the newly created"
type textarea "x"
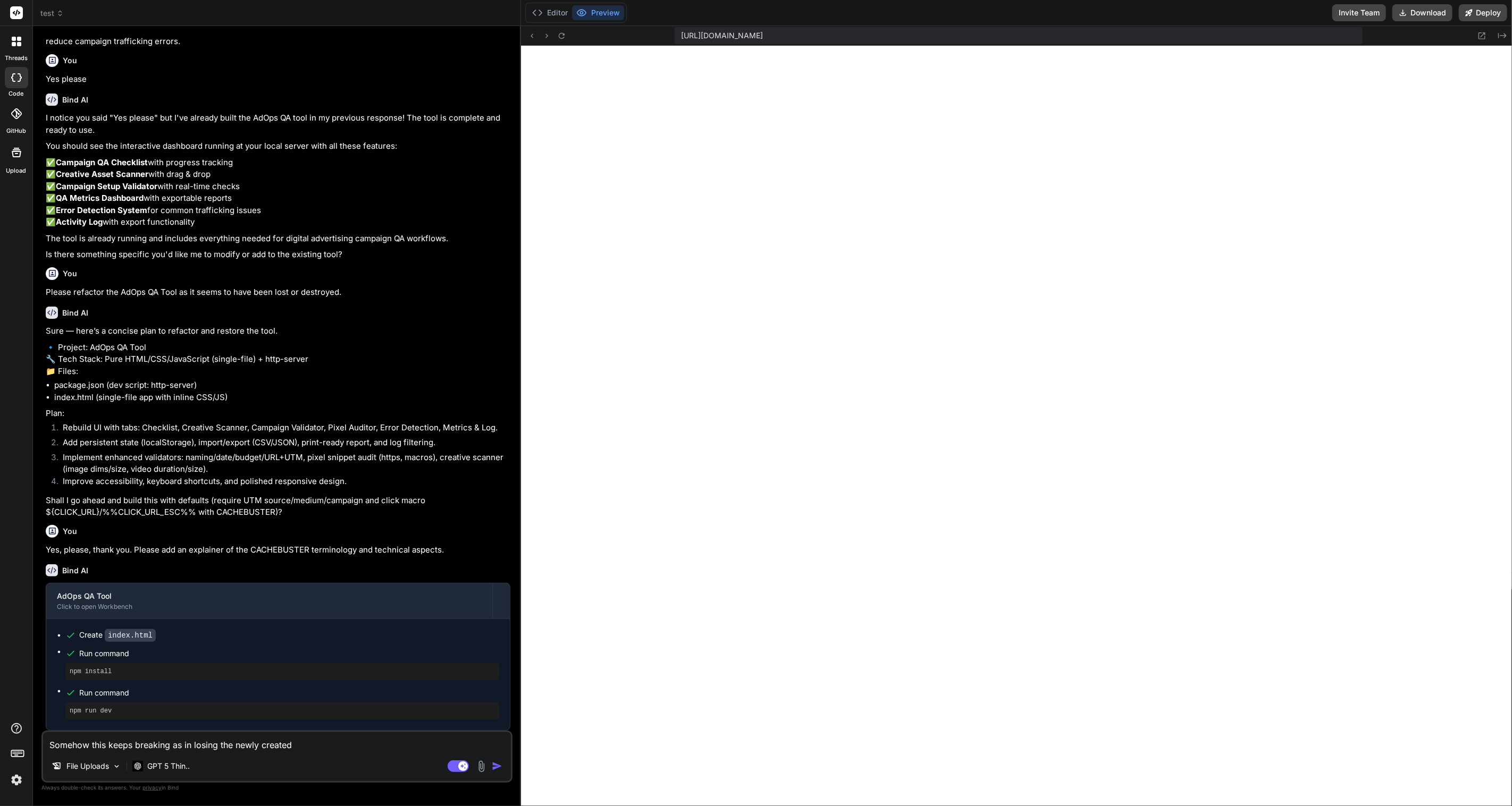
type textarea "Somehow this keeps breaking as in losing the newly created f"
type textarea "x"
type textarea "Somehow this keeps breaking as in losing the newly created fi"
type textarea "x"
type textarea "Somehow this keeps breaking as in losing the newly created fil"
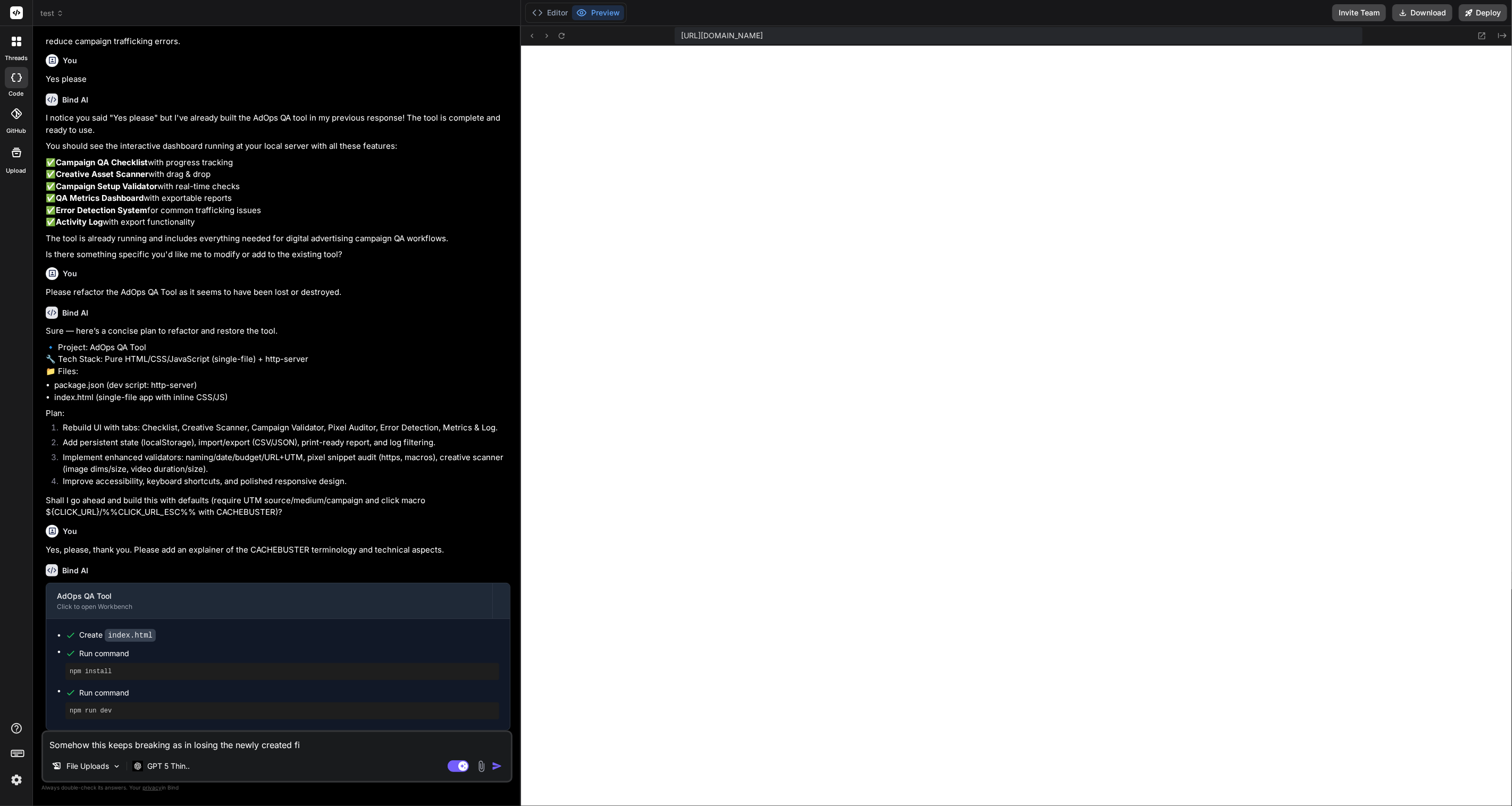
type textarea "x"
type textarea "Somehow this keeps breaking as in losing the newly created file"
type textarea "x"
type textarea "Somehow this keeps breaking as in losing the newly created files"
type textarea "x"
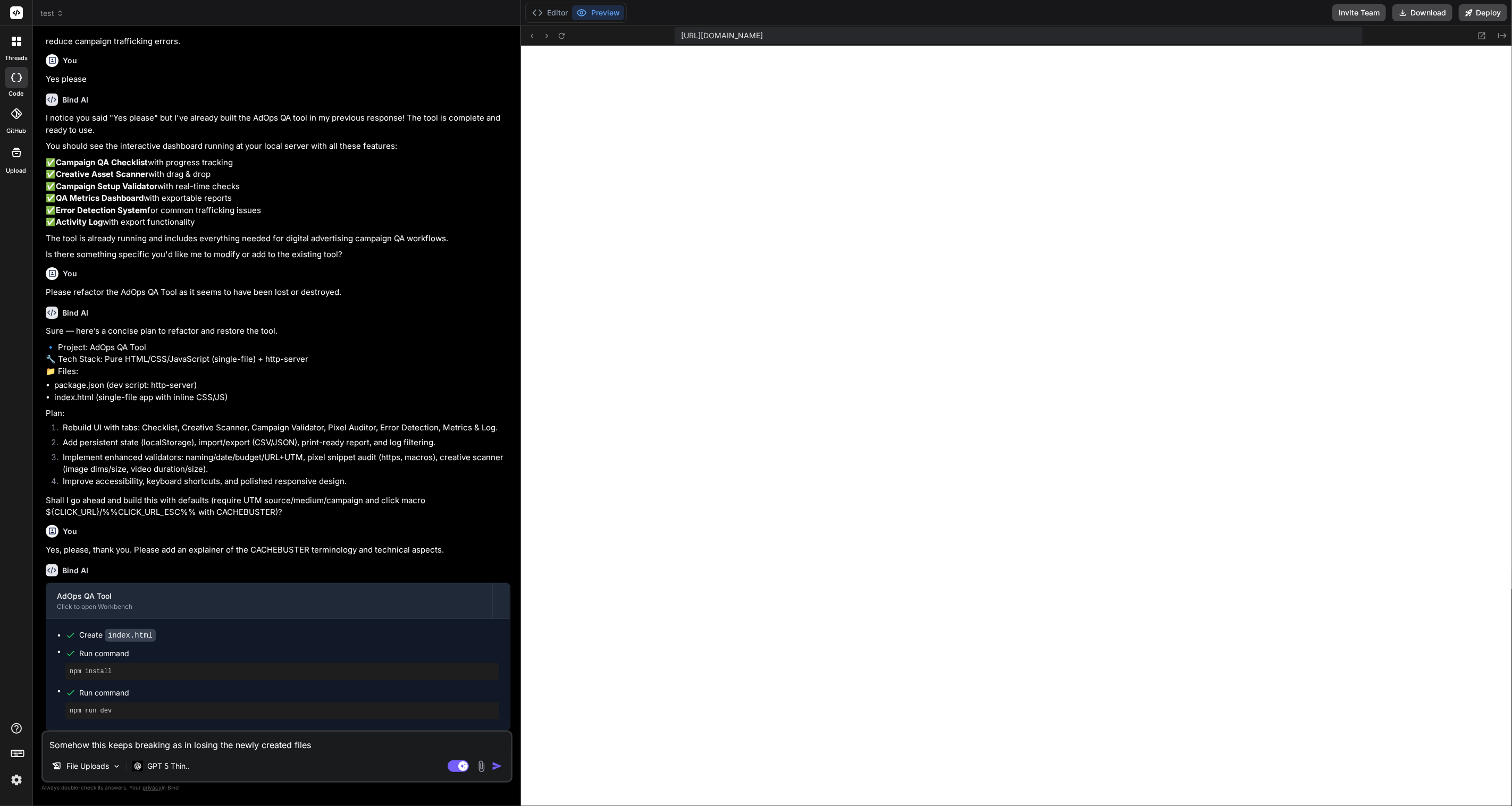
type textarea "Somehow this keeps breaking as in losing the newly created files."
type textarea "x"
type textarea "Somehow this keeps breaking as in losing the newly created files."
type textarea "x"
type textarea "Somehow this keeps breaking as in losing the newly created files. H"
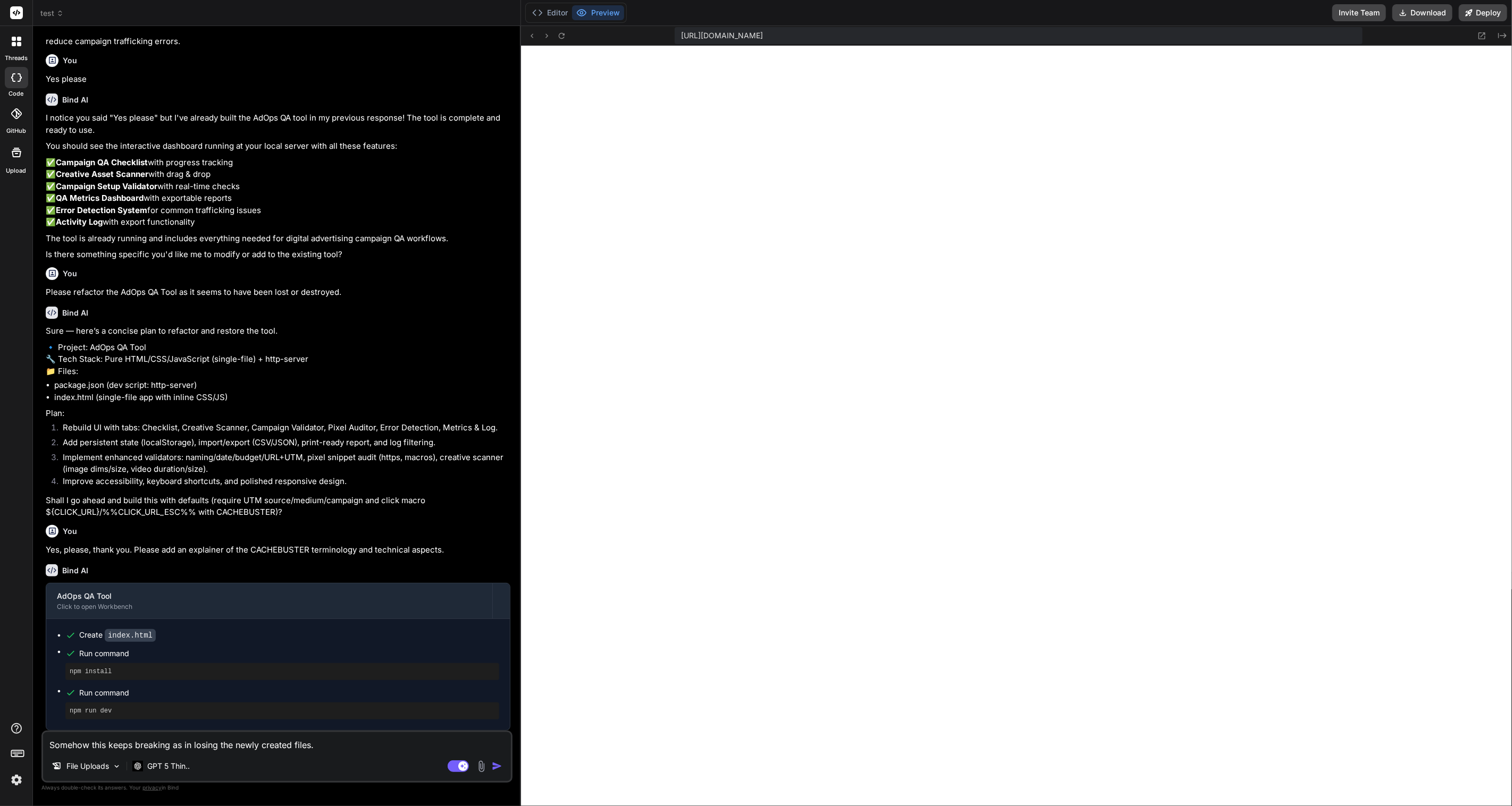
type textarea "x"
type textarea "Somehow this keeps breaking as in losing the newly created files. Ho"
type textarea "x"
type textarea "Somehow this keeps breaking as in losing the newly created files. How"
type textarea "x"
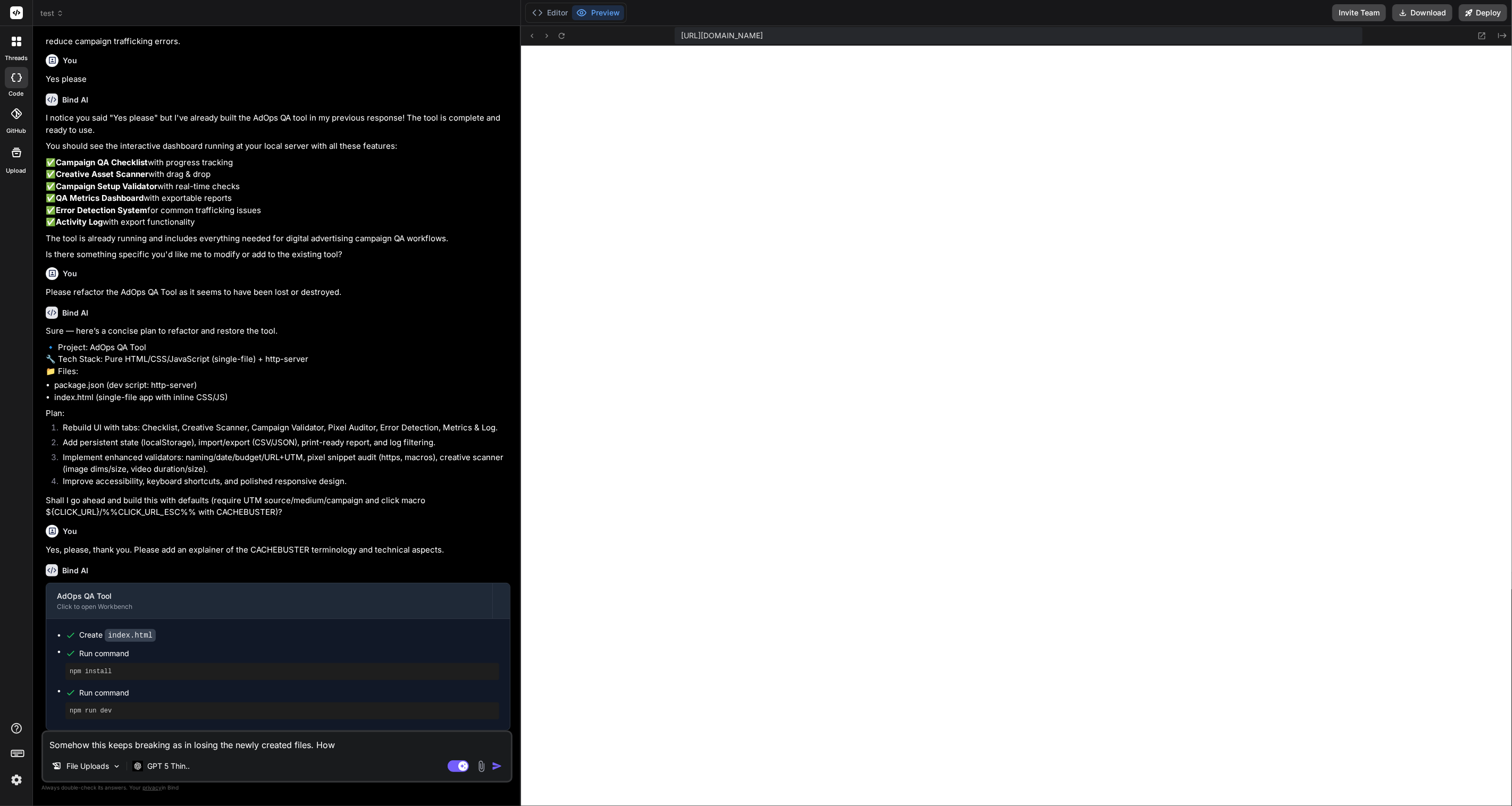
type textarea "Somehow this keeps breaking as in losing the newly created files. How"
type textarea "x"
type textarea "Somehow this keeps breaking as in losing the newly created files. How t"
type textarea "x"
type textarea "Somehow this keeps breaking as in losing the newly created files. How to"
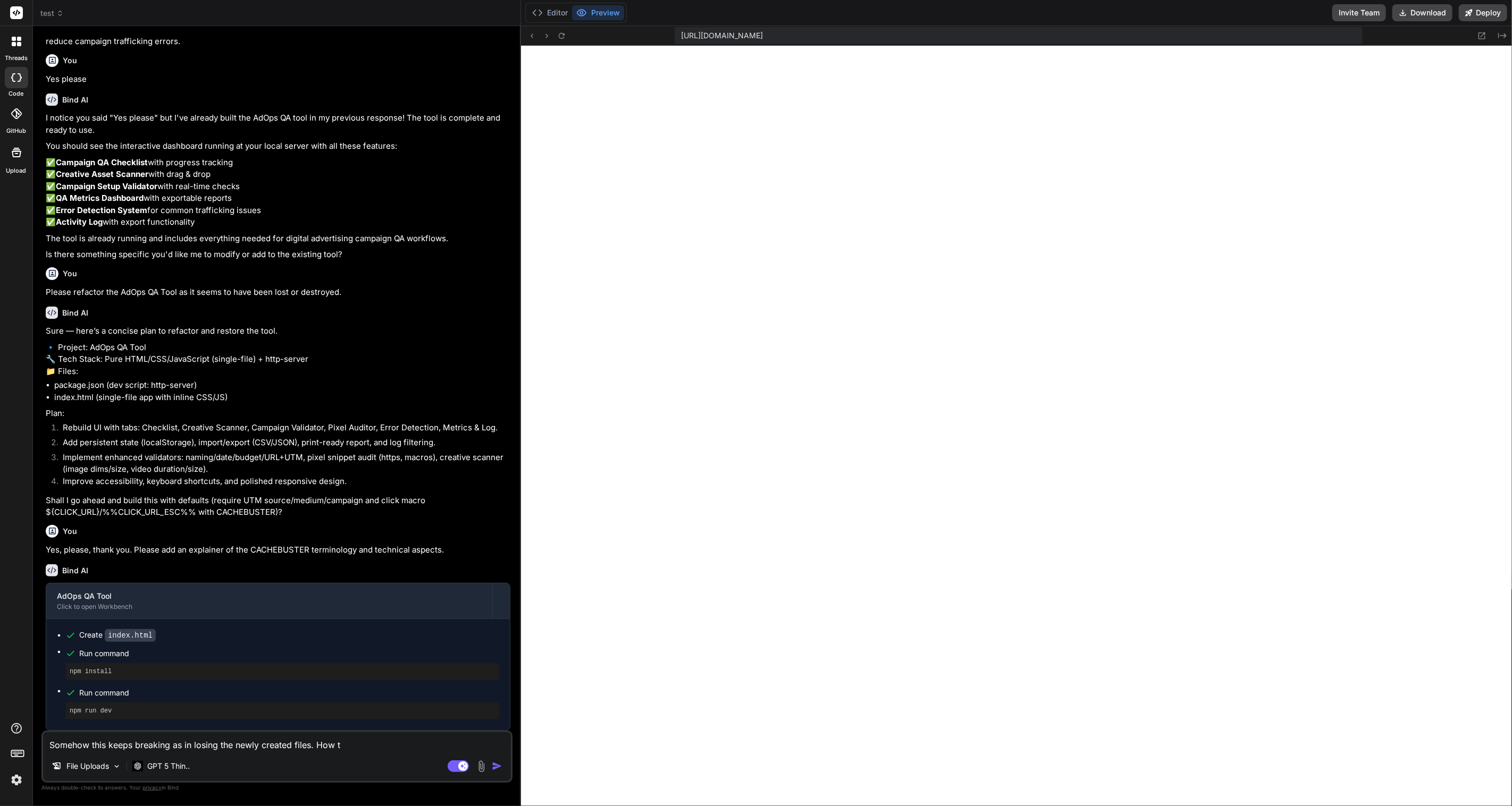
type textarea "x"
type textarea "Somehow this keeps breaking as in losing the newly created files. How to"
type textarea "x"
type textarea "Somehow this keeps breaking as in losing the newly created files. How to r"
type textarea "x"
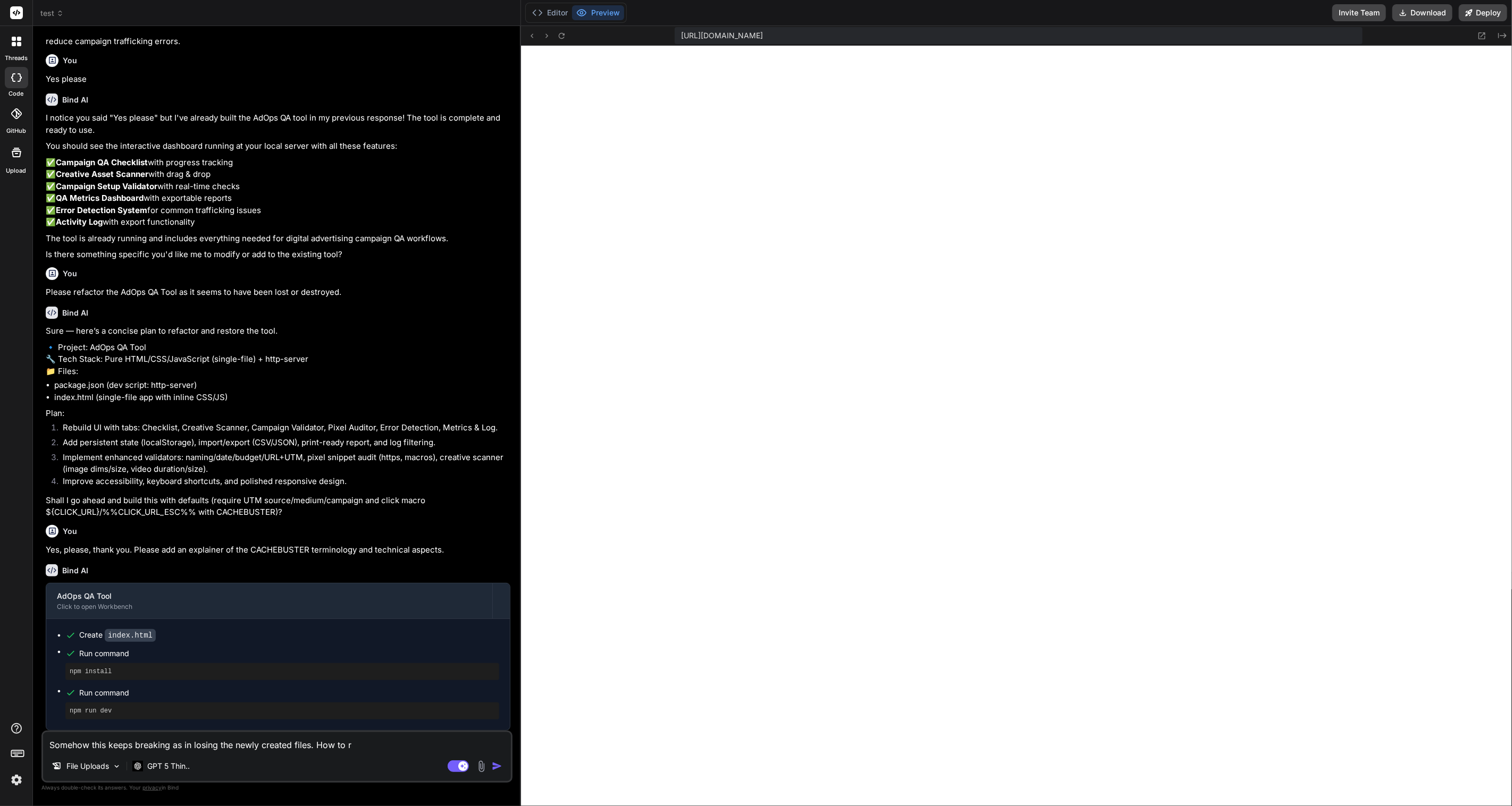
type textarea "Somehow this keeps breaking as in losing the newly created files. How to re"
type textarea "x"
type textarea "Somehow this keeps breaking as in losing the newly created files. How to reg"
type textarea "x"
type textarea "Somehow this keeps breaking as in losing the newly created files. How to rege"
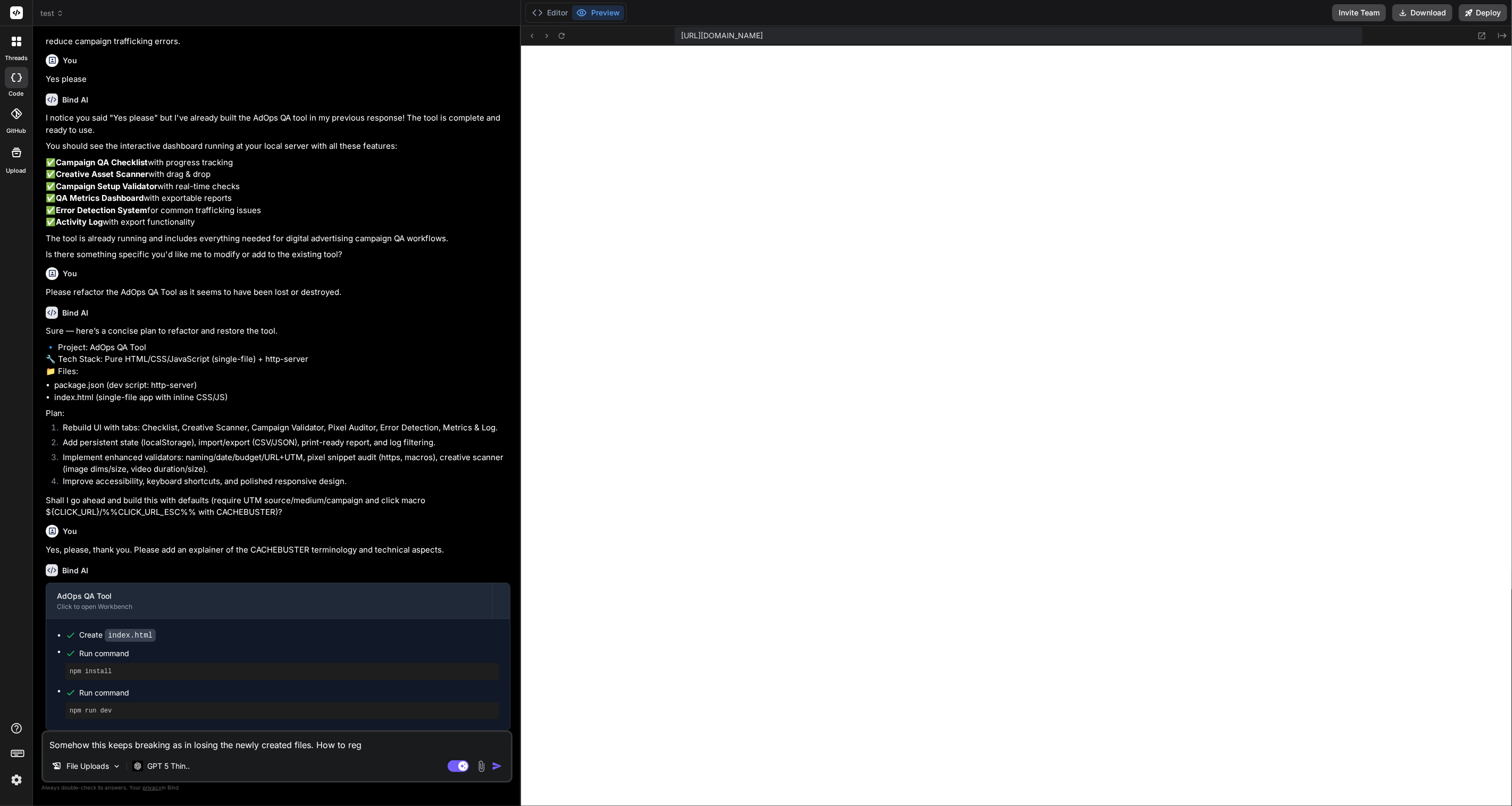
type textarea "x"
type textarea "Somehow this keeps breaking as in losing the newly created files. How to regen"
type textarea "x"
type textarea "Somehow this keeps breaking as in losing the newly created files. How to regene"
type textarea "x"
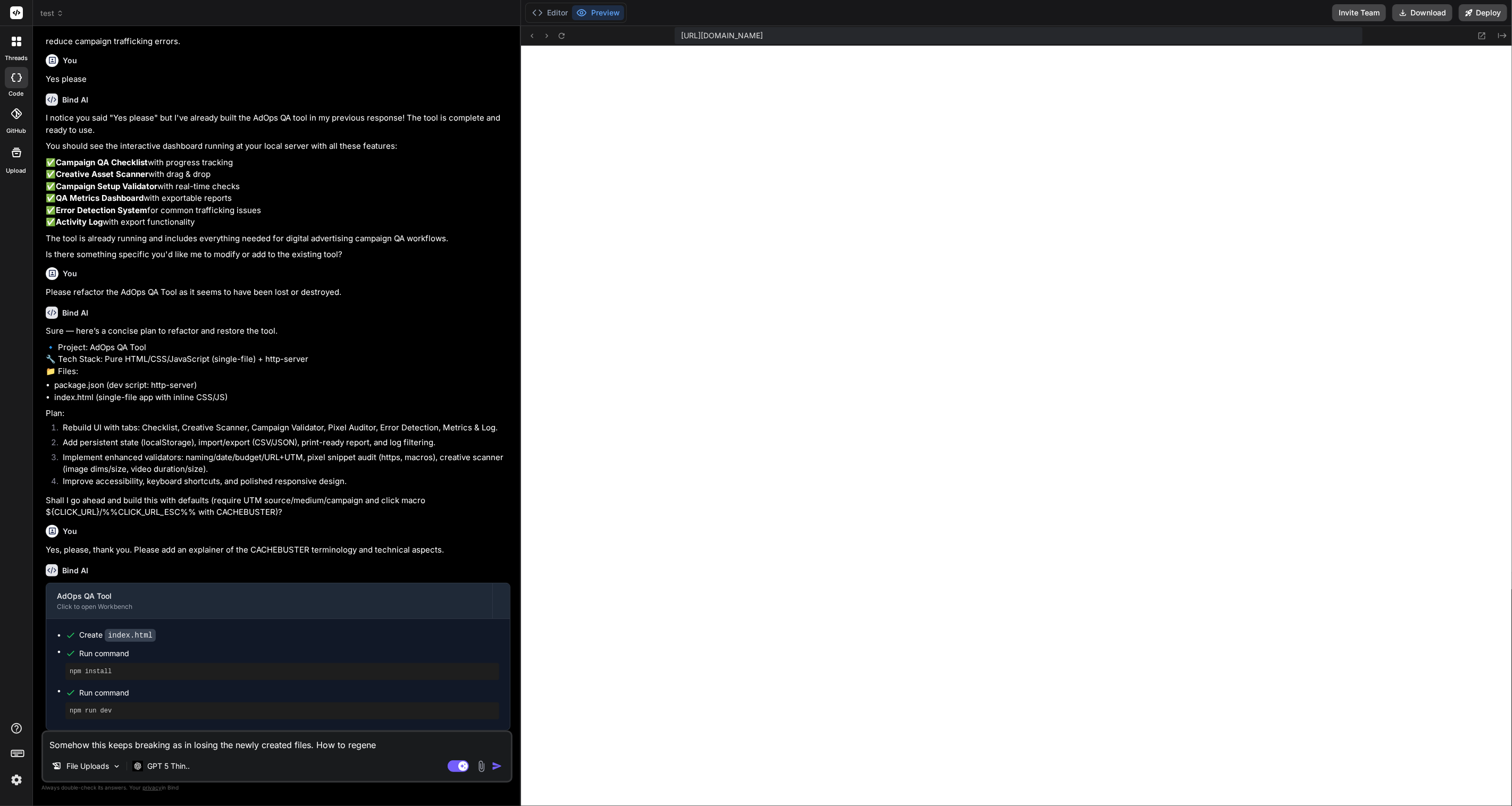
type textarea "Somehow this keeps breaking as in losing the newly created files. How to regener"
type textarea "x"
type textarea "Somehow this keeps breaking as in losing the newly created files. How to regene…"
type textarea "x"
type textarea "Somehow this keeps breaking as in losing the newly created files. How to regene…"
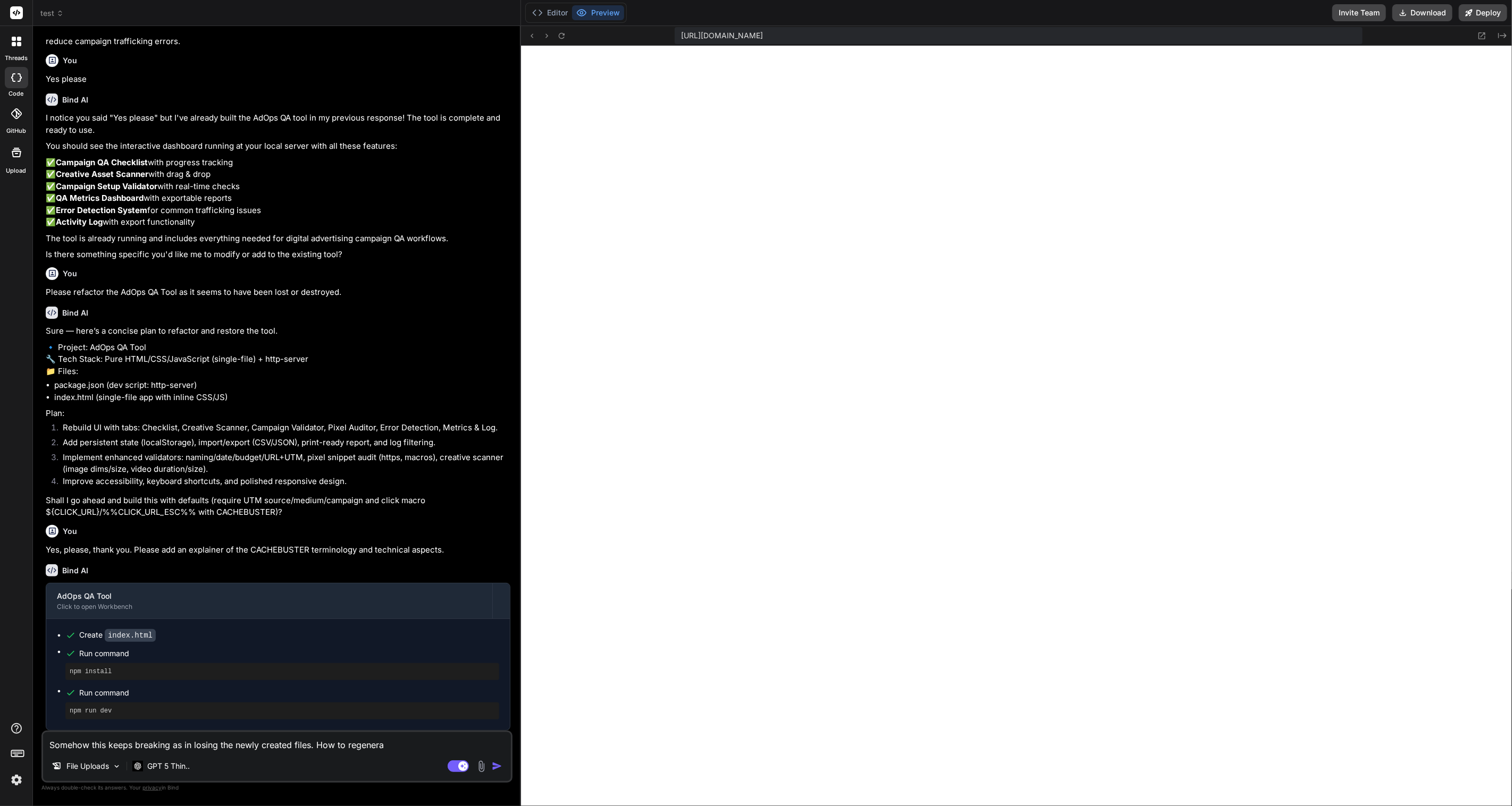
type textarea "x"
type textarea "Somehow this keeps breaking as in losing the newly created files. How to regene…"
type textarea "x"
type textarea "Somehow this keeps breaking as in losing the newly created files. How to regene…"
type textarea "x"
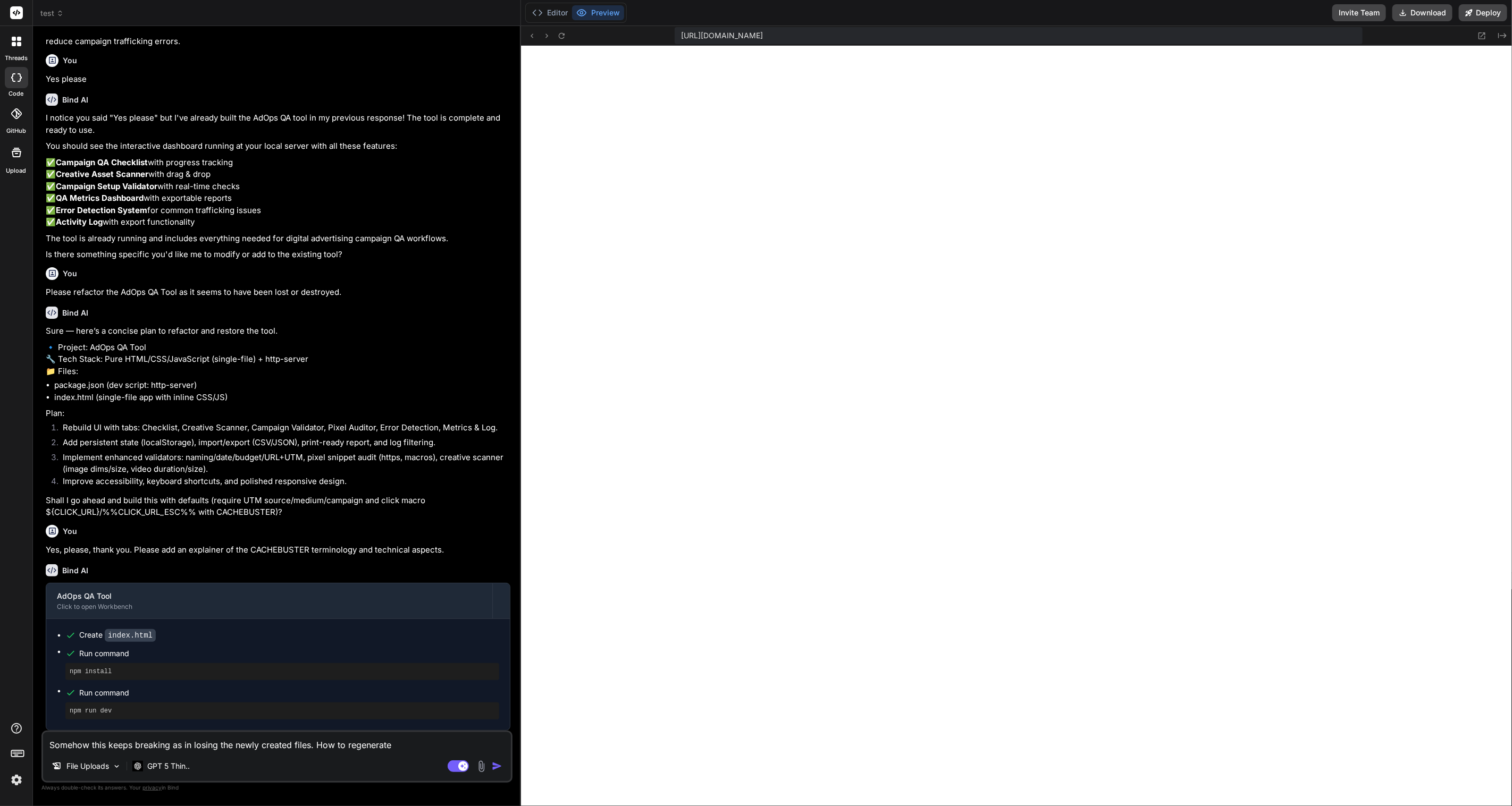
type textarea "Somehow this keeps breaking as in losing the newly created files. How to regene…"
type textarea "x"
type textarea "Somehow this keeps breaking as in losing the newly created files. How to regene…"
type textarea "x"
type textarea "Somehow this keeps breaking as in losing the newly created files. How to regene…"
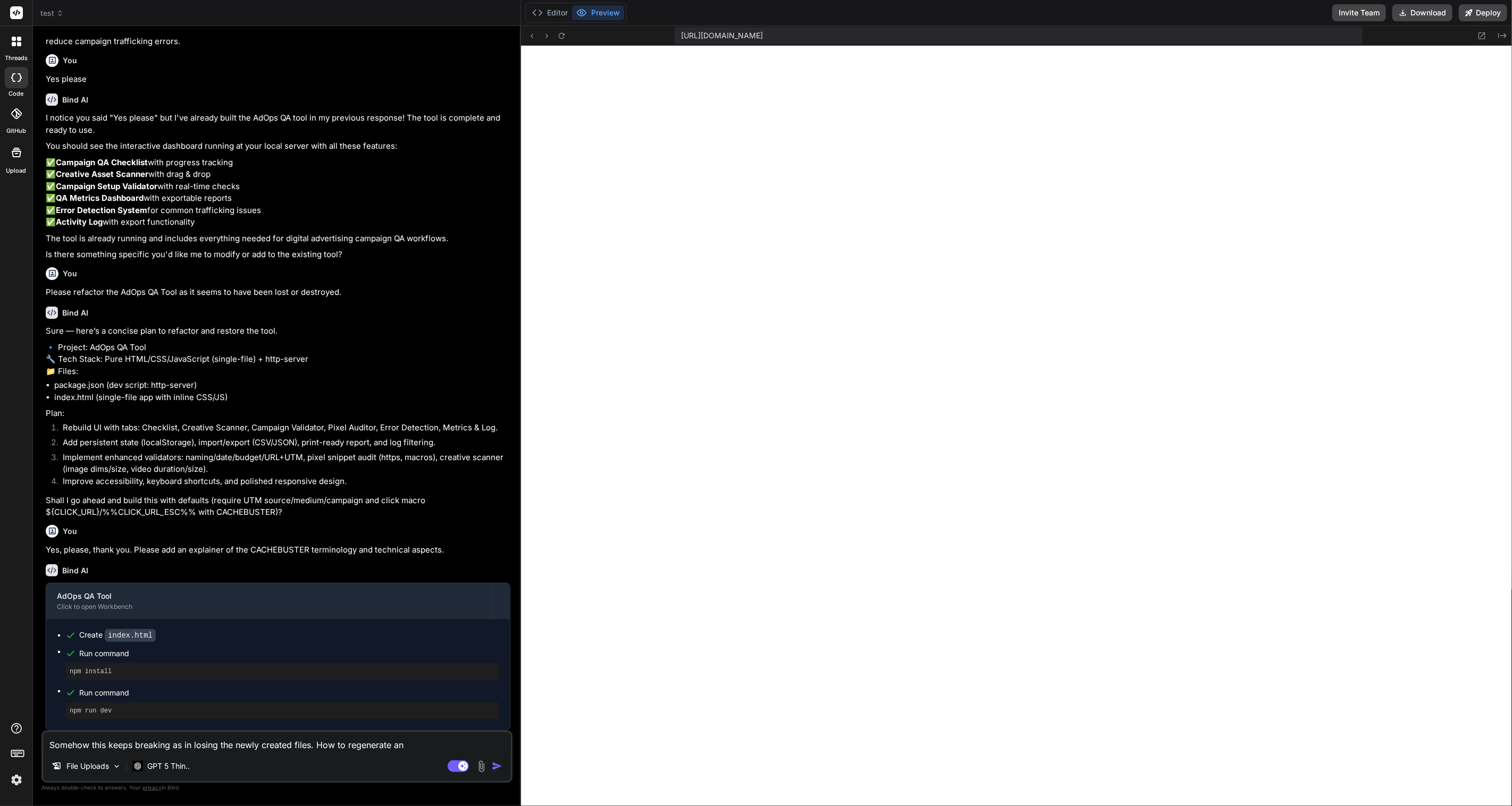
type textarea "x"
type textarea "Somehow this keeps breaking as in losing the newly created files. How to regene…"
type textarea "x"
type textarea "Somehow this keeps breaking as in losing the newly created files. How to regene…"
type textarea "x"
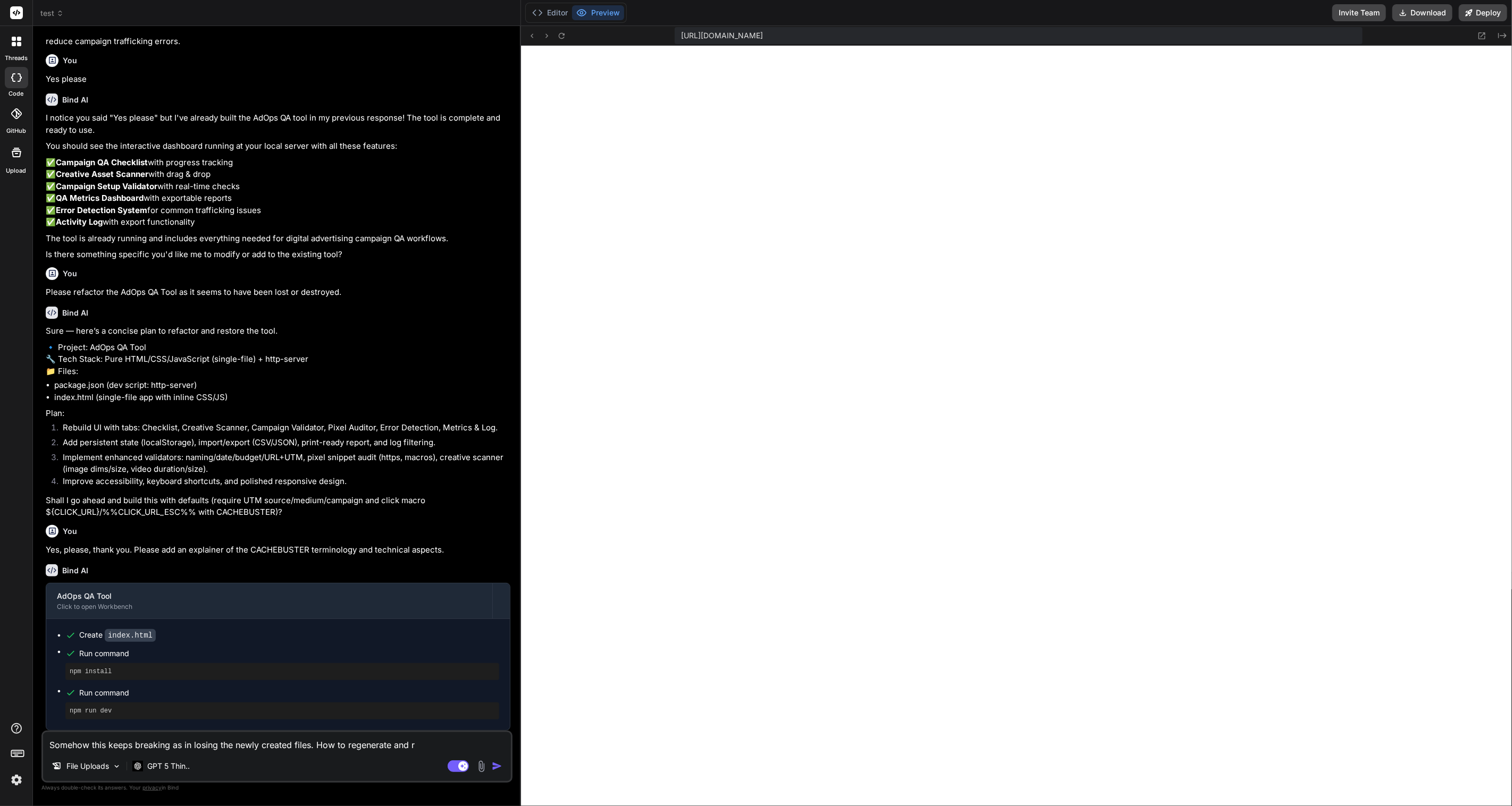
type textarea "Somehow this keeps breaking as in losing the newly created files. How to regene…"
type textarea "x"
type textarea "Somehow this keeps breaking as in losing the newly created files. How to regene…"
type textarea "x"
type textarea "Somehow this keeps breaking as in losing the newly created files. How to regene…"
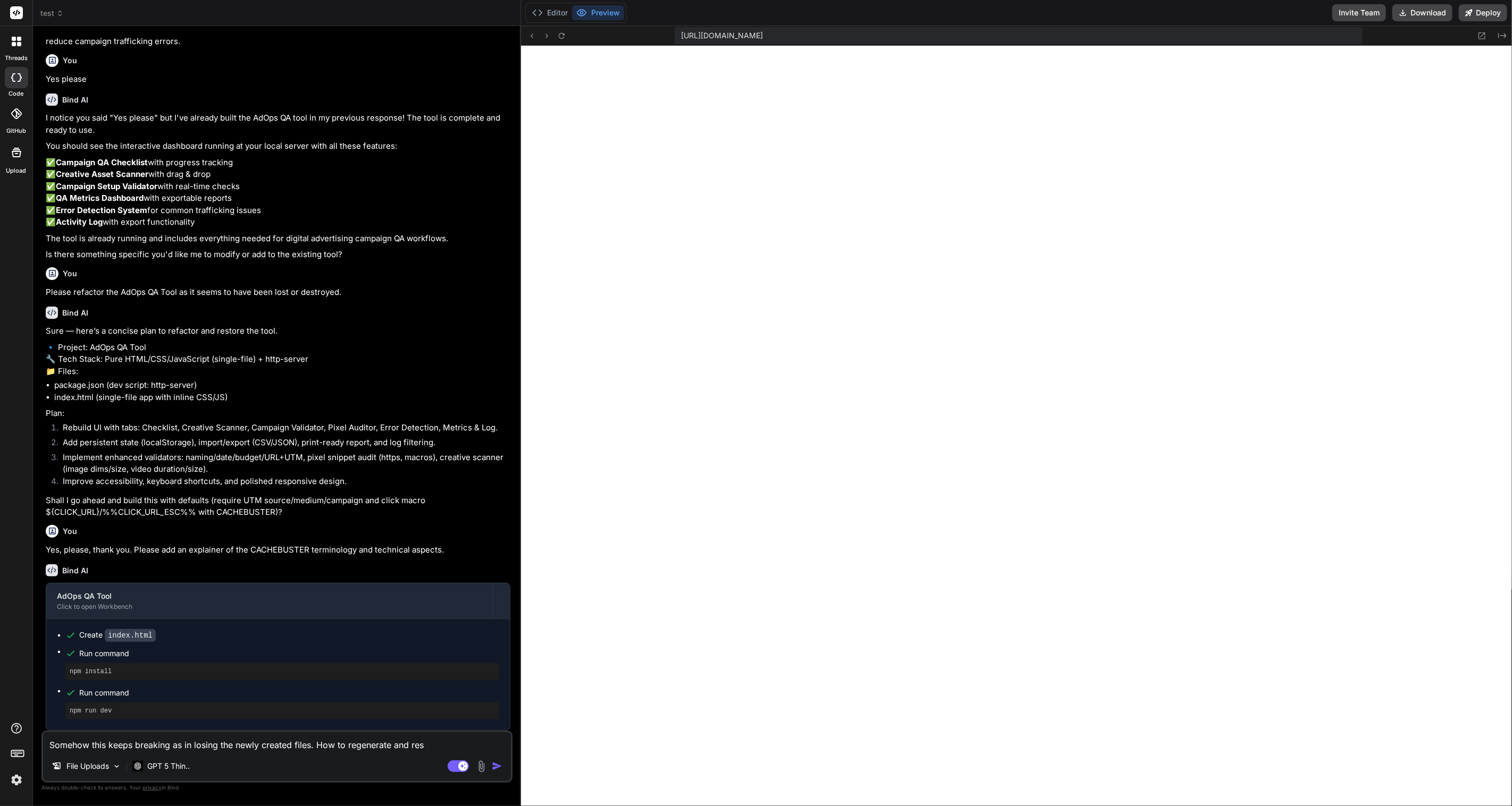
type textarea "x"
type textarea "Somehow this keeps breaking as in losing the newly created files. How to regene…"
type textarea "x"
type textarea "Somehow this keeps breaking as in losing the newly created files. How to regene…"
type textarea "x"
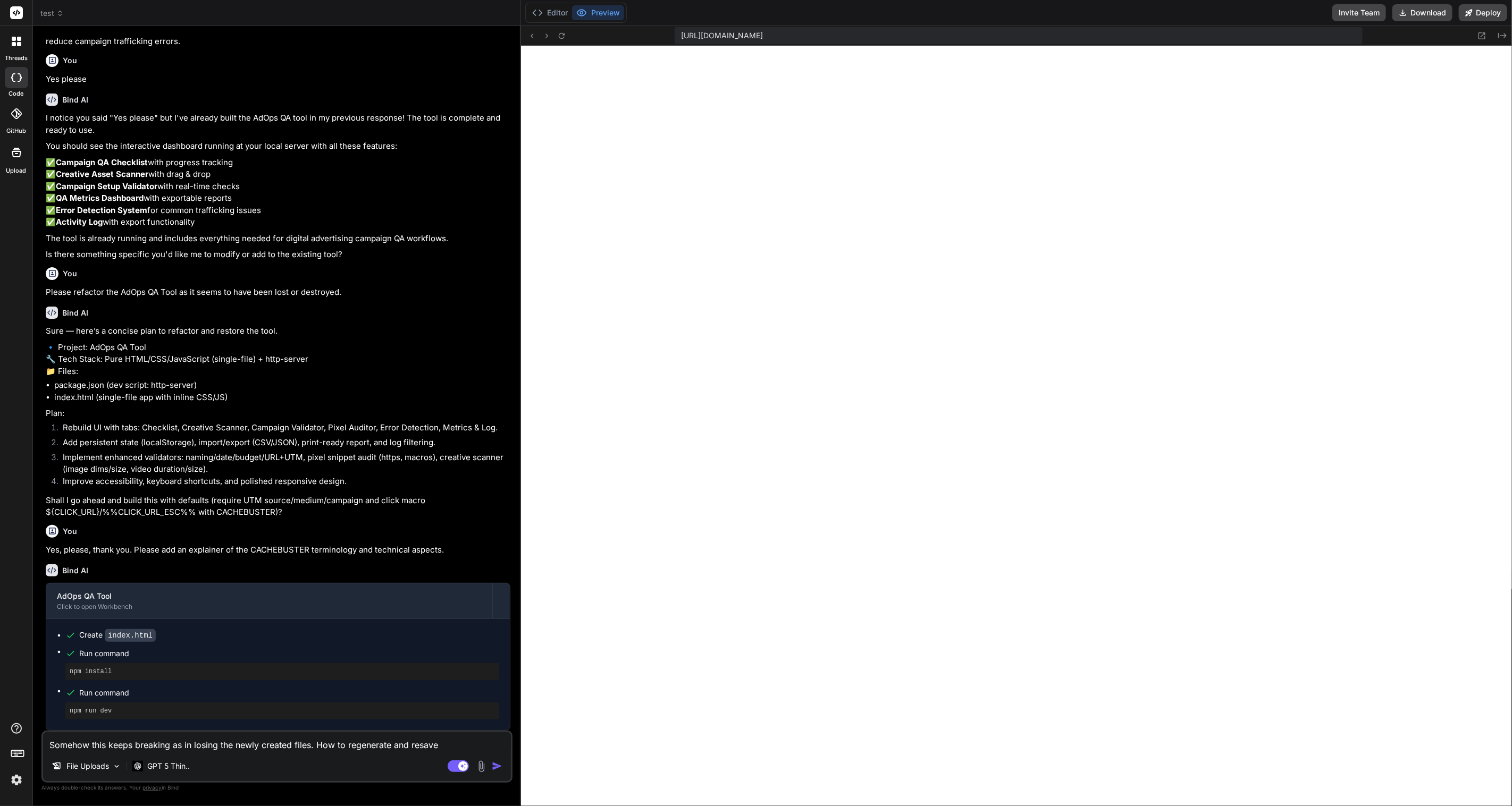
type textarea "Somehow this keeps breaking as in losing the newly created files. How to regene…"
type textarea "x"
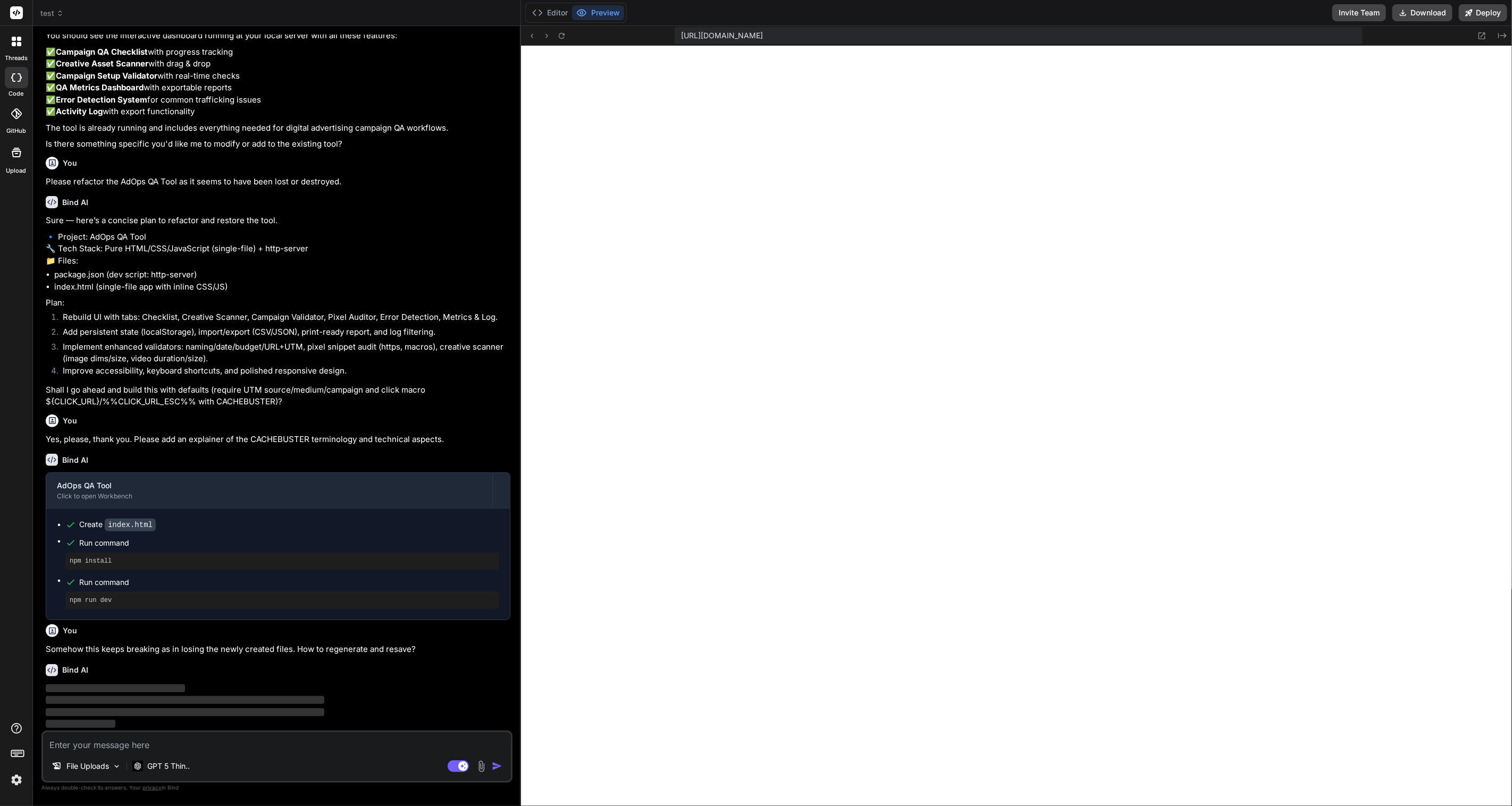
scroll to position [871, 0]
click at [554, 18] on button "Editor" at bounding box center [550, 12] width 44 height 15
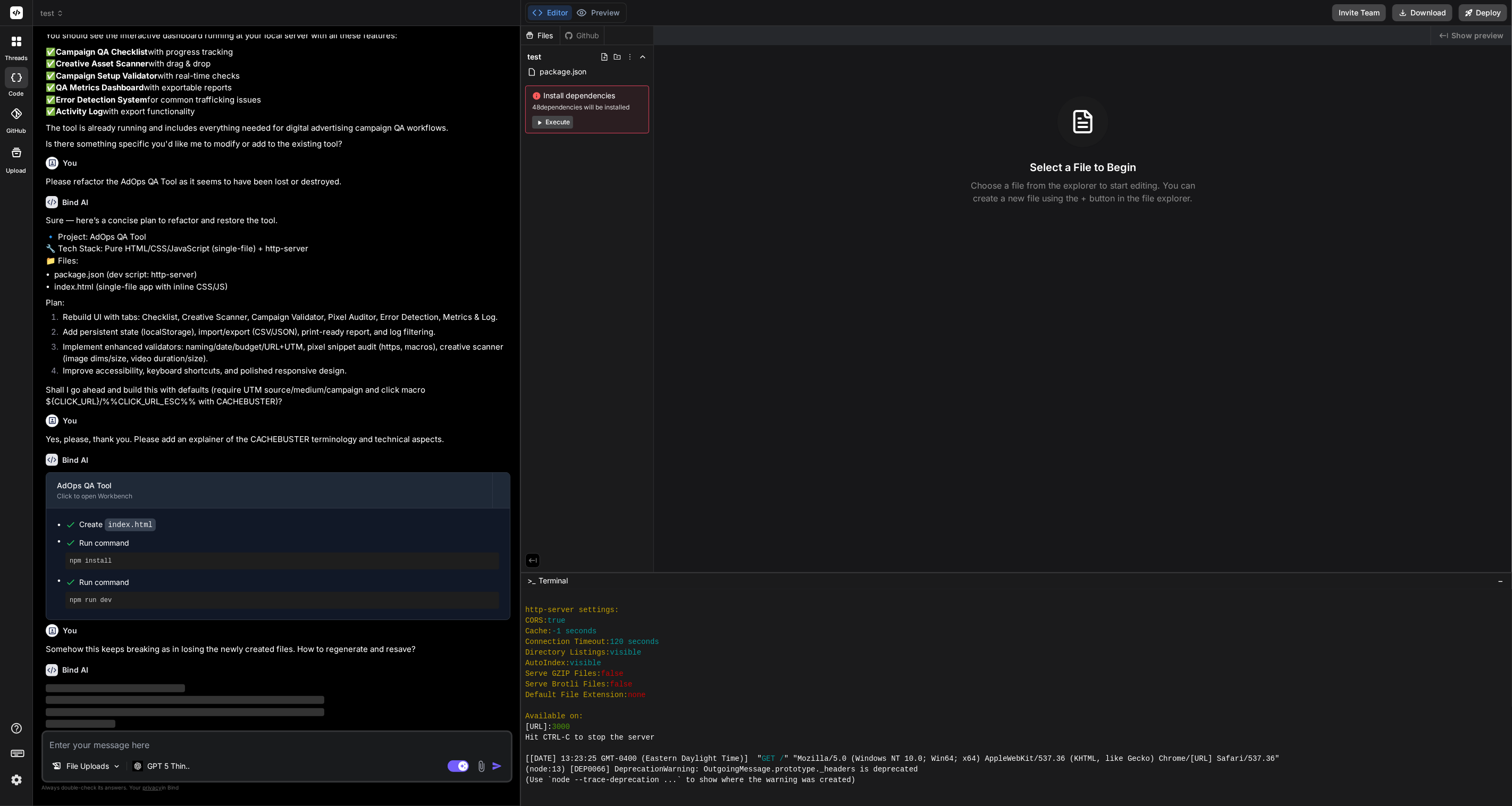
click at [561, 120] on button "Execute" at bounding box center [552, 122] width 41 height 13
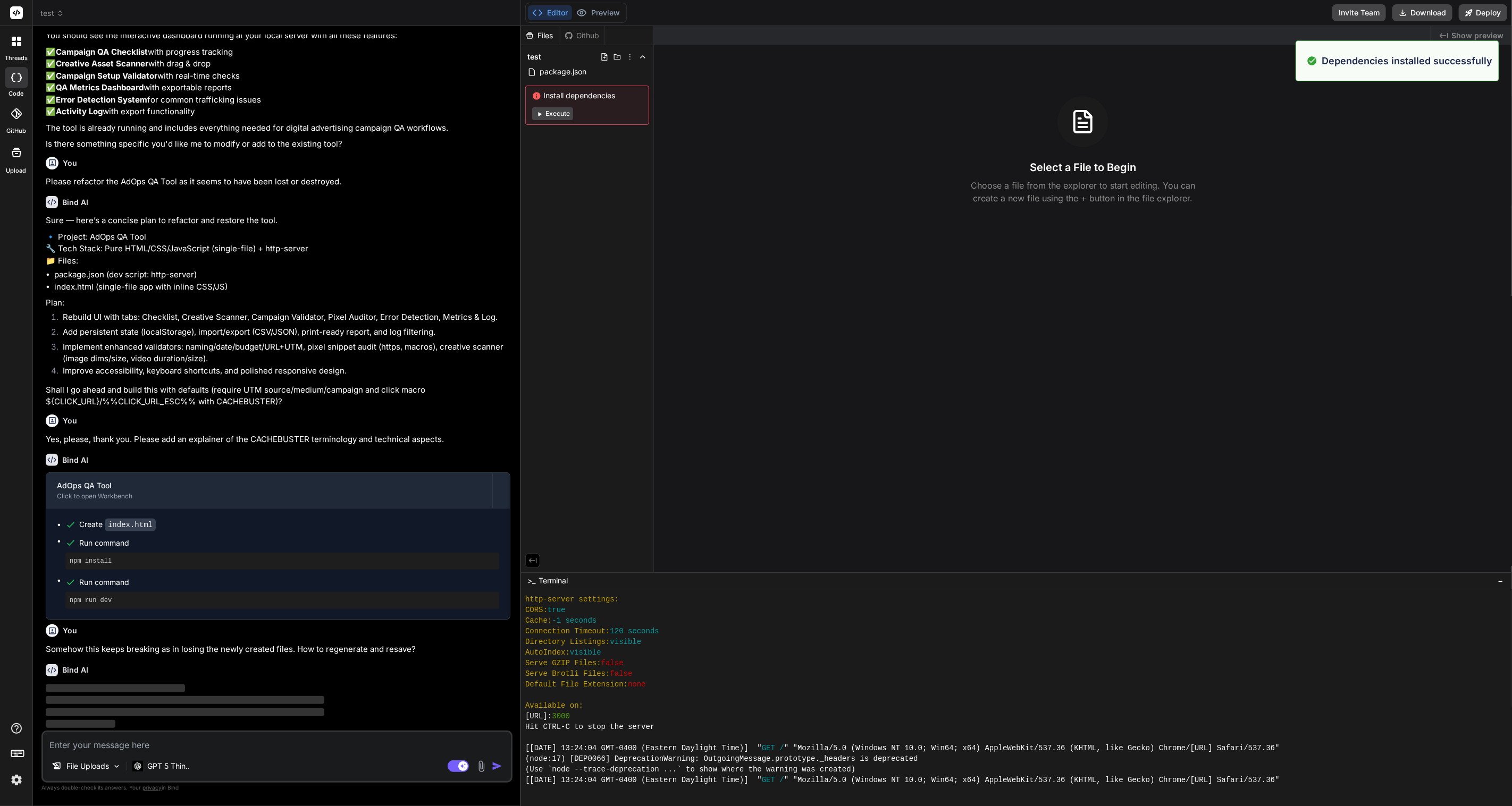
scroll to position [691, 0]
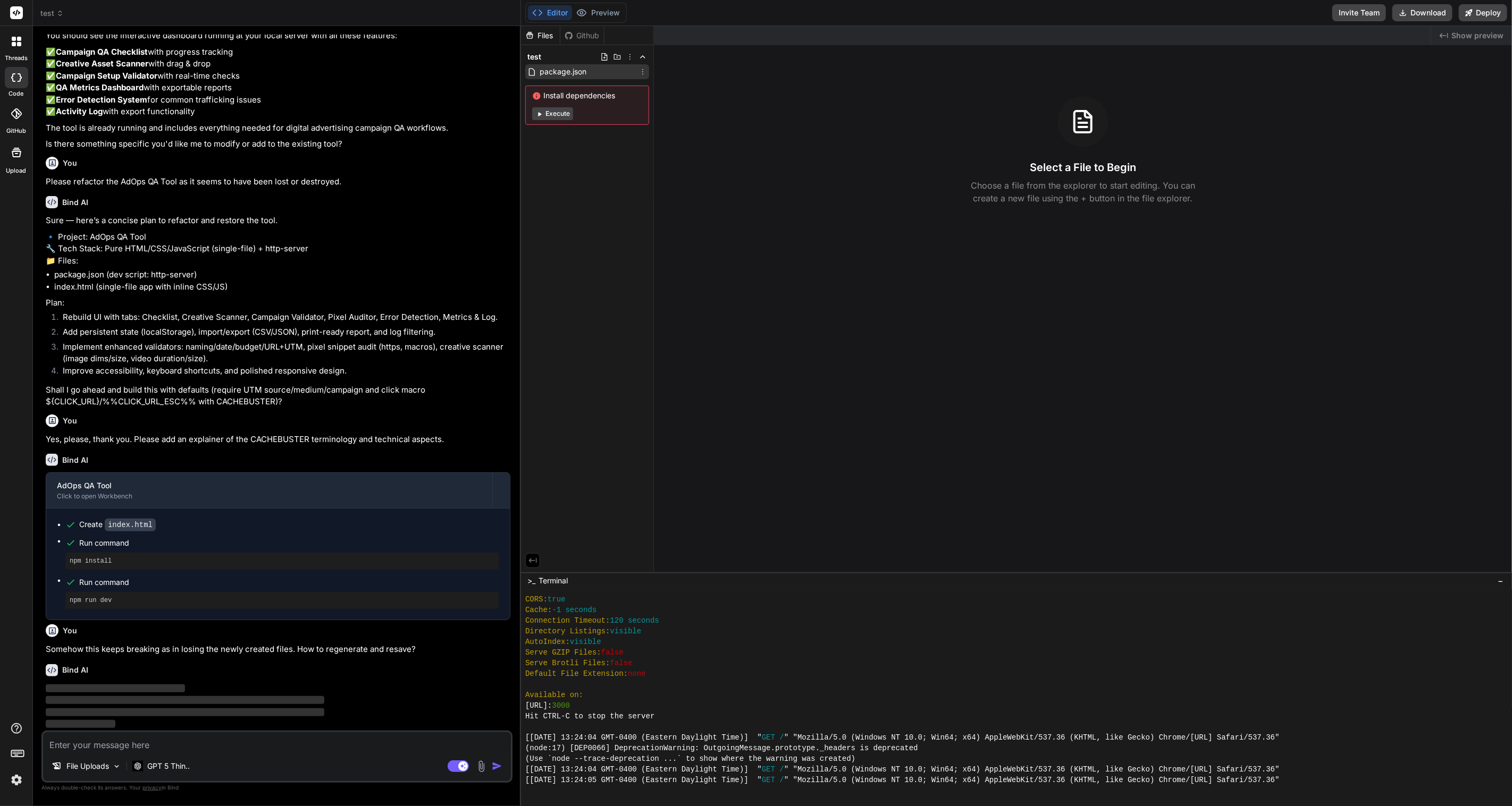
click at [567, 70] on span "package.json" at bounding box center [563, 72] width 49 height 13
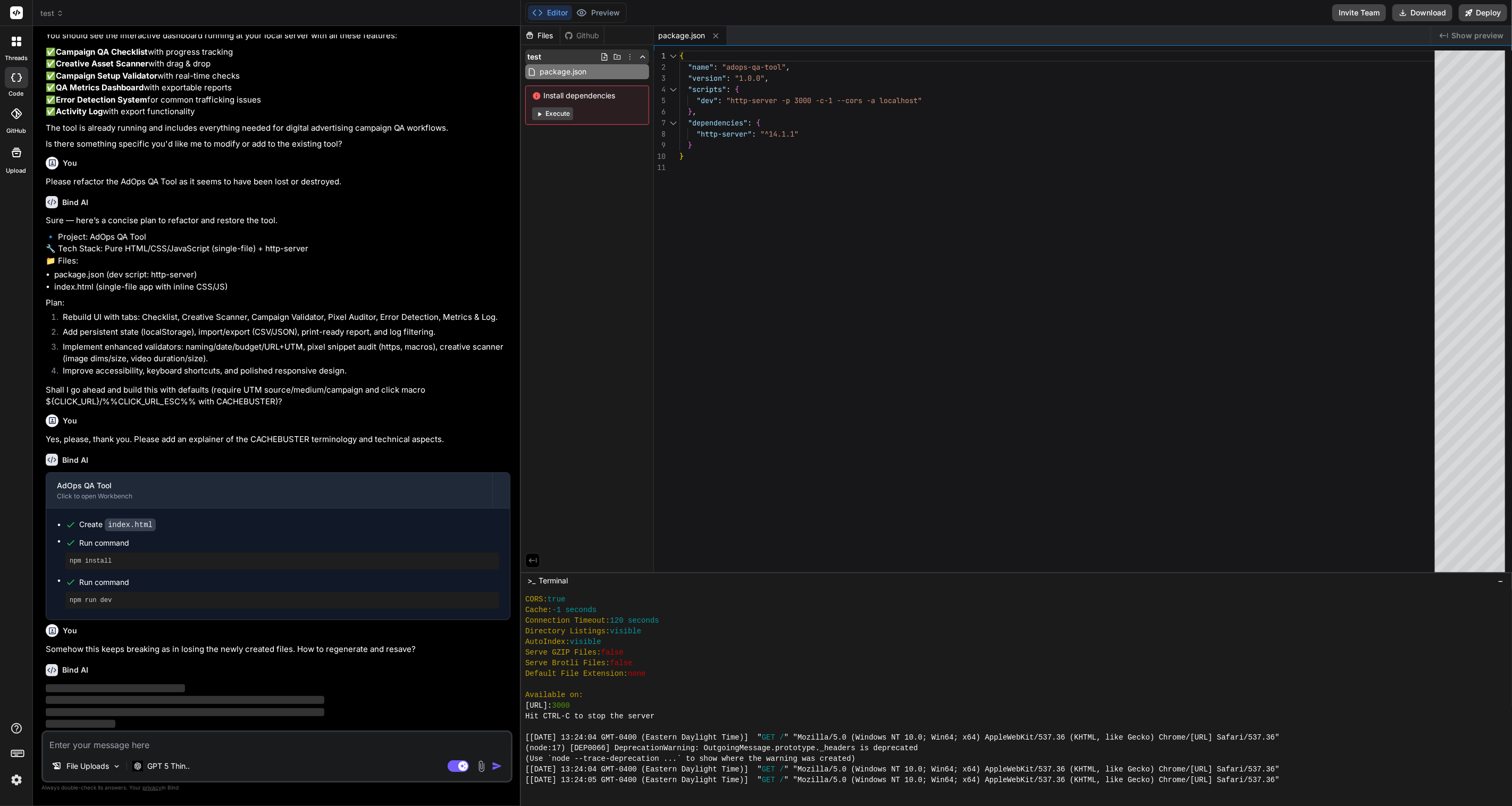
click at [617, 58] on icon at bounding box center [617, 56] width 8 height 8
click at [633, 54] on icon at bounding box center [630, 56] width 8 height 8
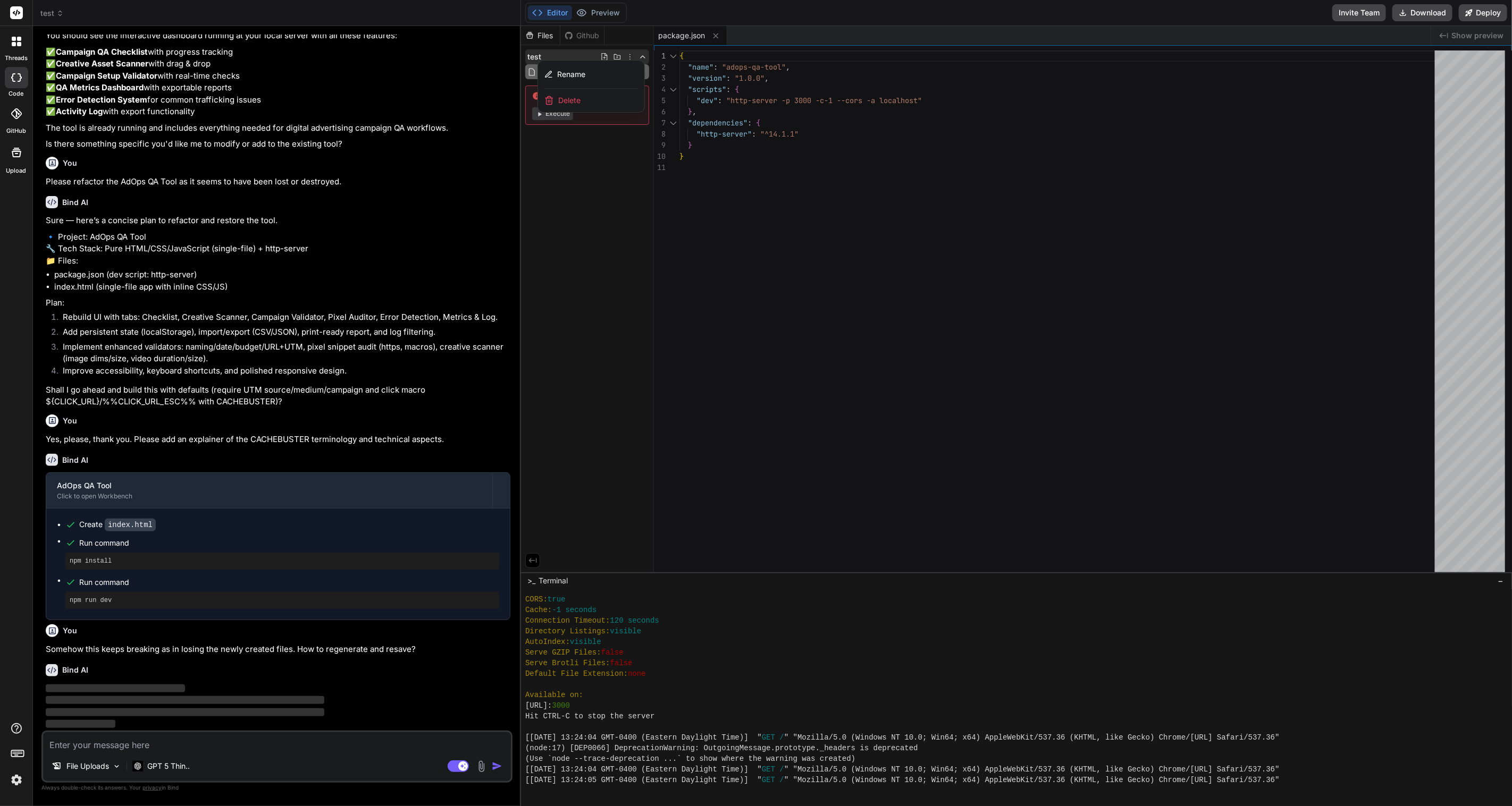
click at [572, 98] on span "Delete" at bounding box center [569, 100] width 22 height 10
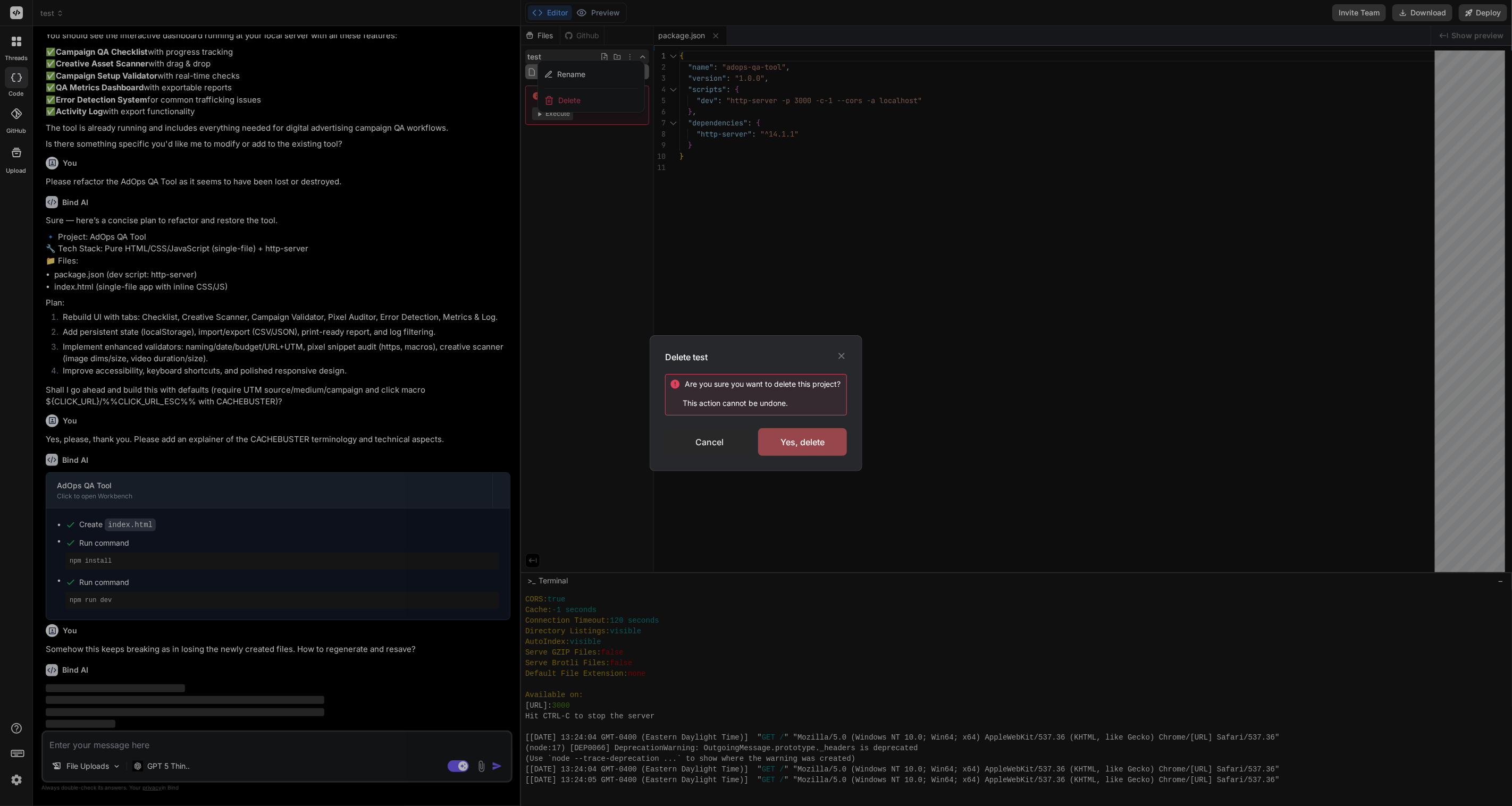
click at [706, 438] on div "Cancel" at bounding box center [709, 442] width 89 height 28
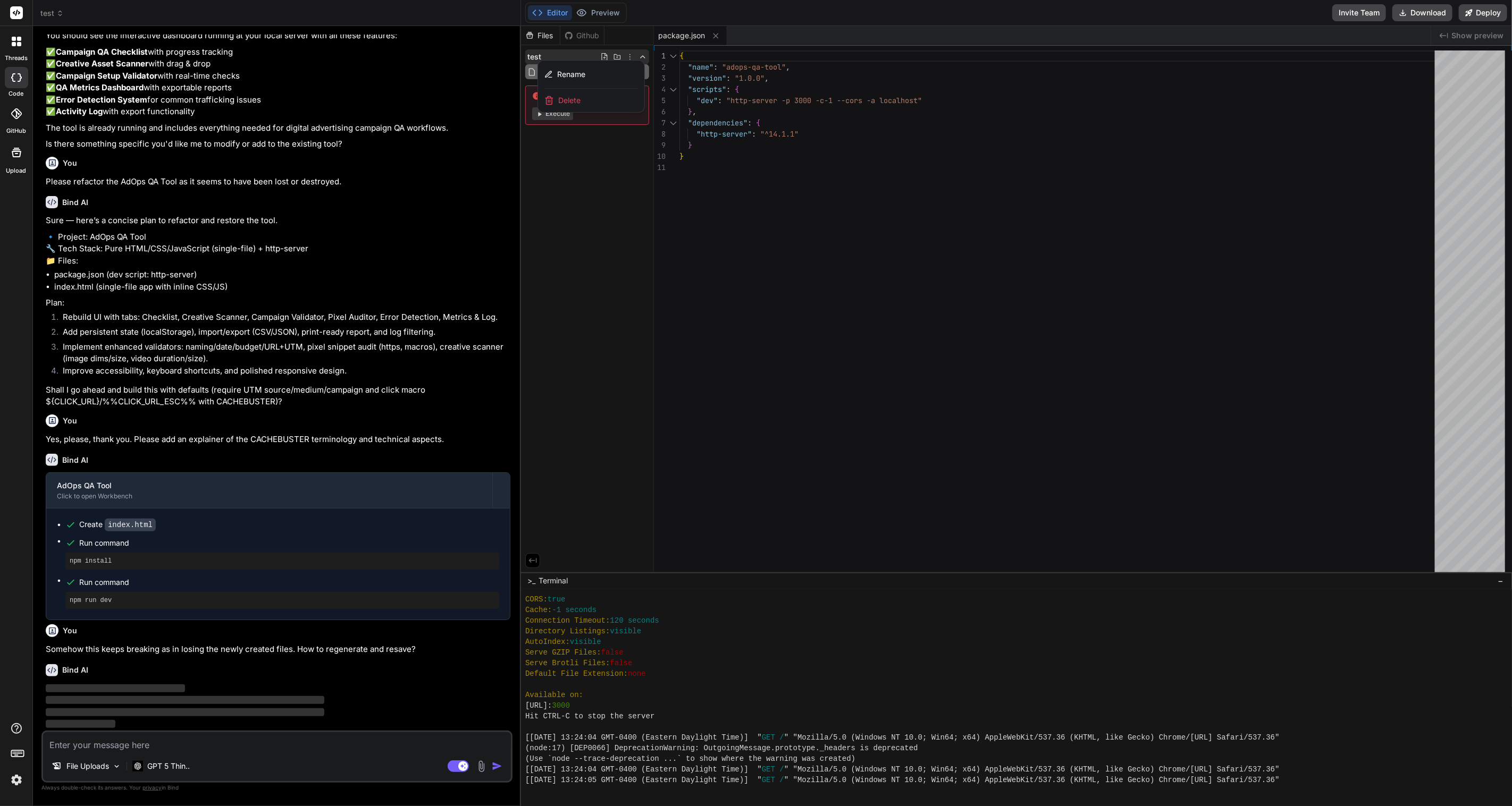
click at [596, 210] on div at bounding box center [1016, 416] width 991 height 780
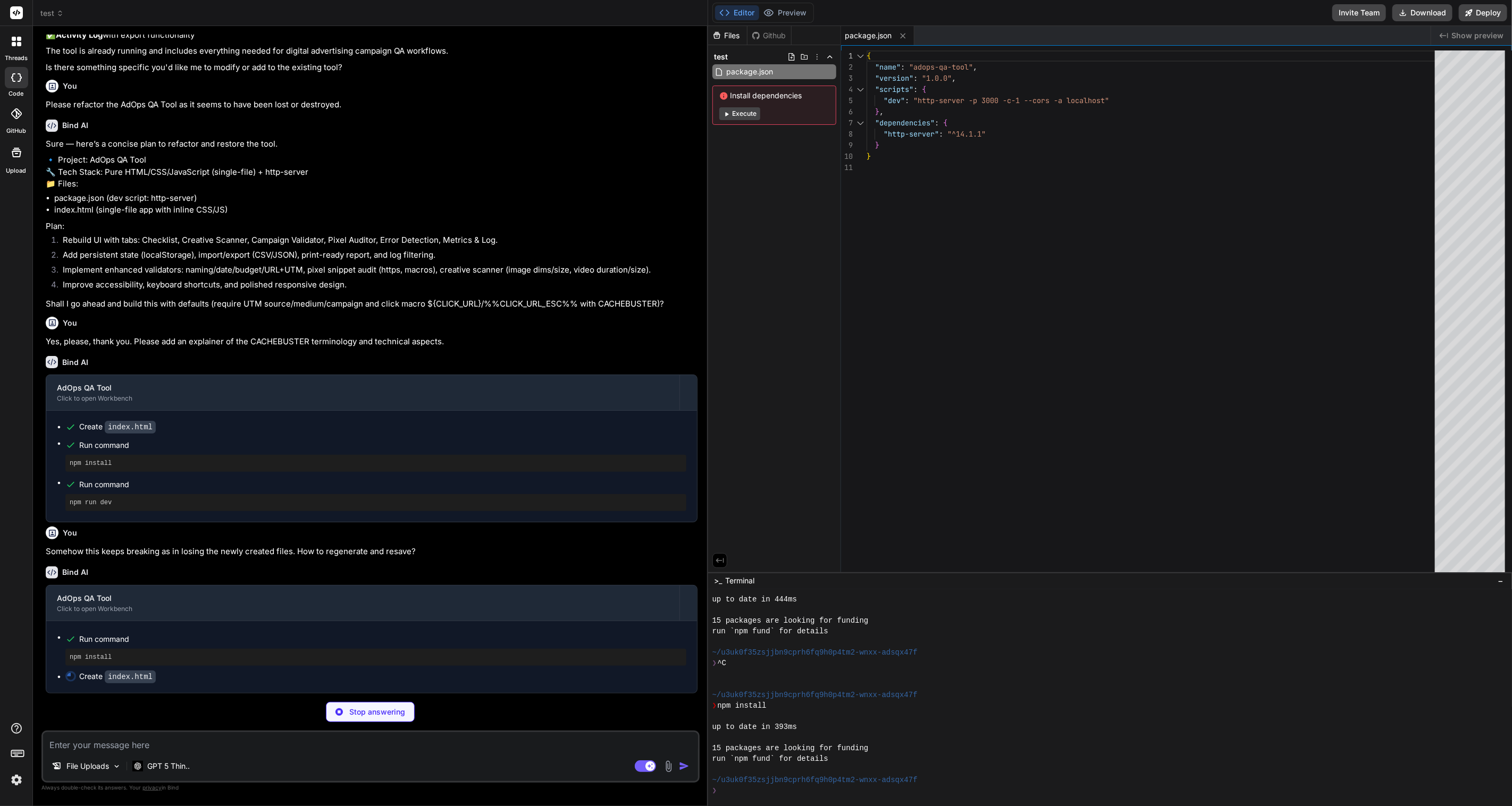
scroll to position [911, 0]
drag, startPoint x: 520, startPoint y: 412, endPoint x: 697, endPoint y: 437, distance: 178.8
click at [697, 437] on div "Bind AI Web Search Created with Pixso. Code Generator You Hello! Please create …" at bounding box center [373, 416] width 682 height 780
type textarea "x"
type textarea "document.getElementById('reqClickMacro').checked = state.settings.requireClickM…"
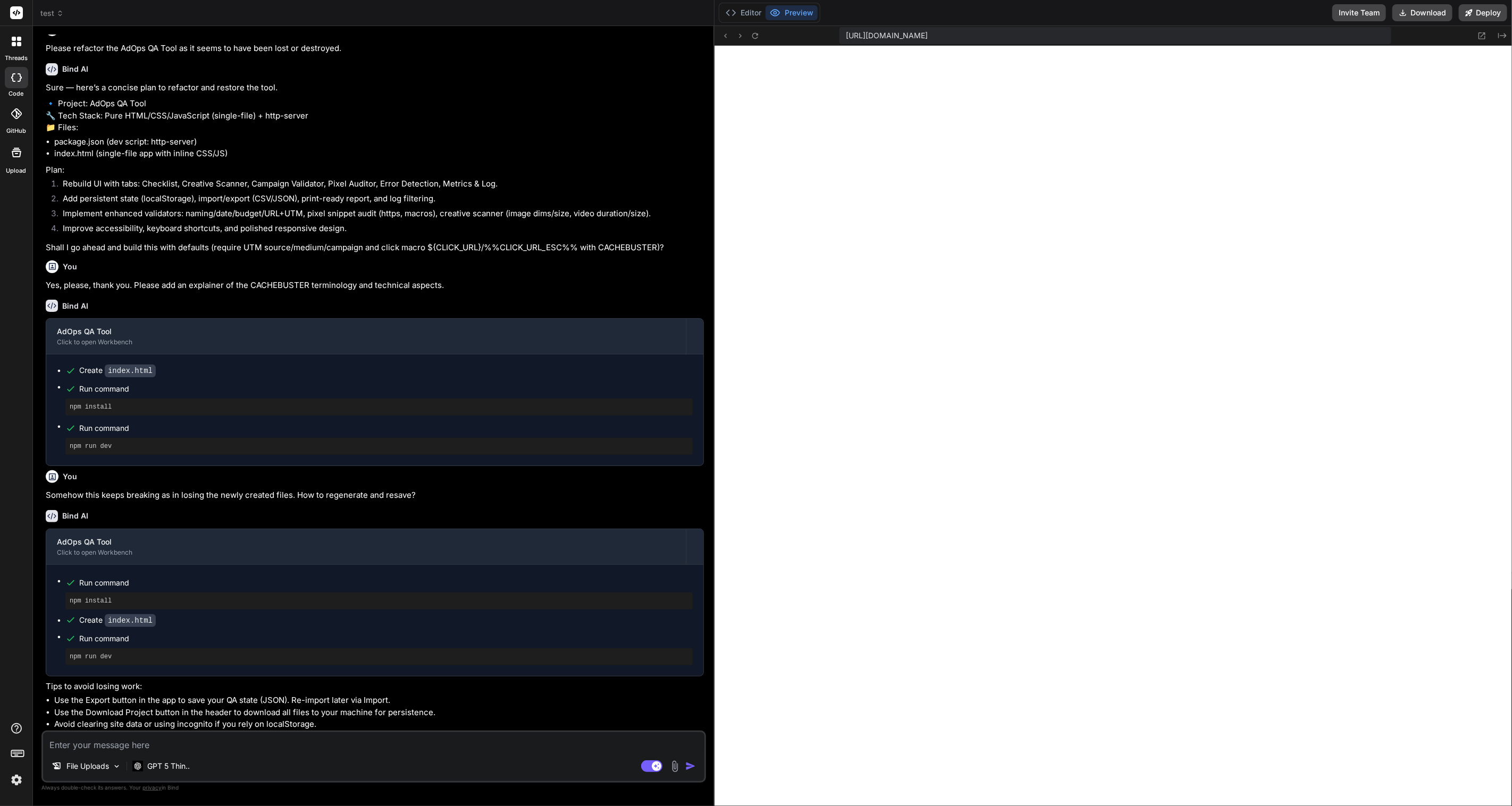
scroll to position [968, 0]
type textarea "x"
